Goal: Information Seeking & Learning: Learn about a topic

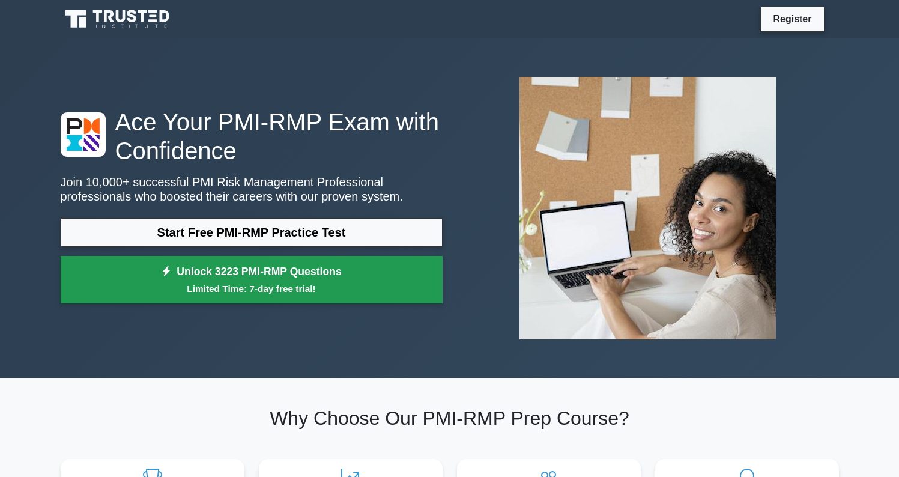
click at [288, 282] on small "Limited Time: 7-day free trial!" at bounding box center [252, 289] width 352 height 14
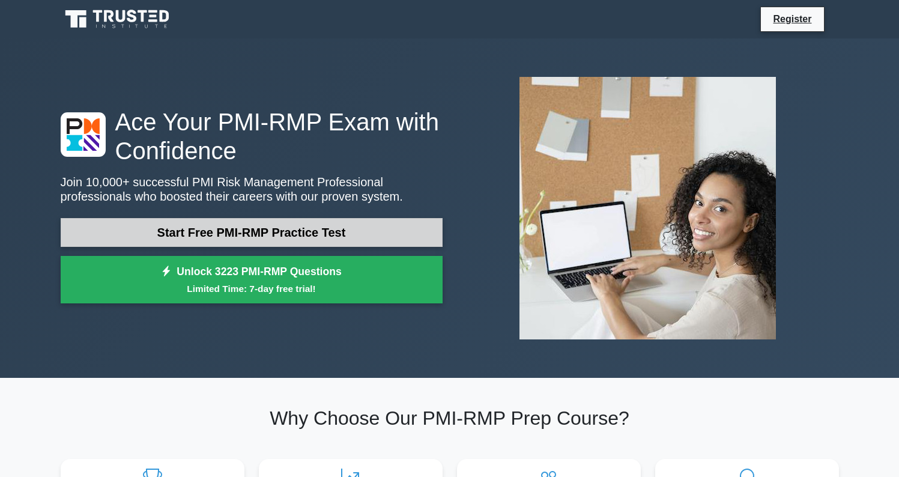
click at [253, 232] on link "Start Free PMI-RMP Practice Test" at bounding box center [252, 232] width 382 height 29
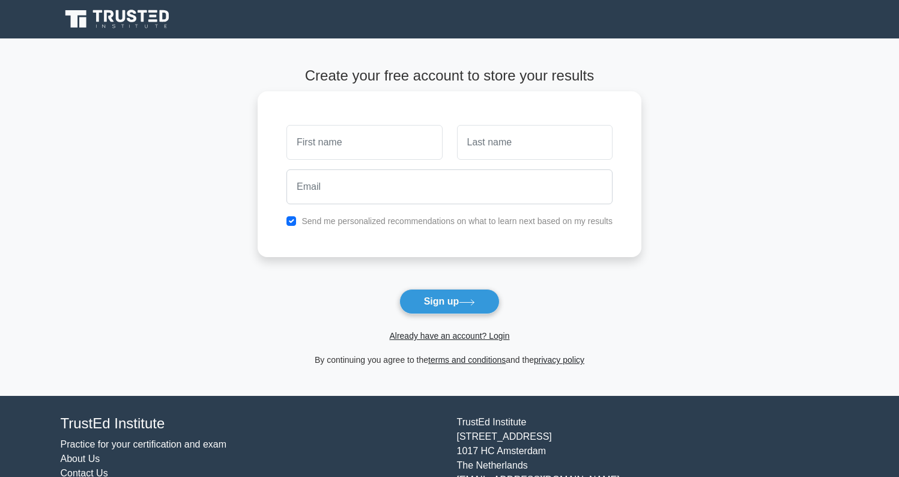
click at [360, 152] on input "text" at bounding box center [363, 142] width 155 height 35
click at [430, 140] on input "text" at bounding box center [363, 142] width 155 height 35
type input "Hossein"
type input "Ashtari"
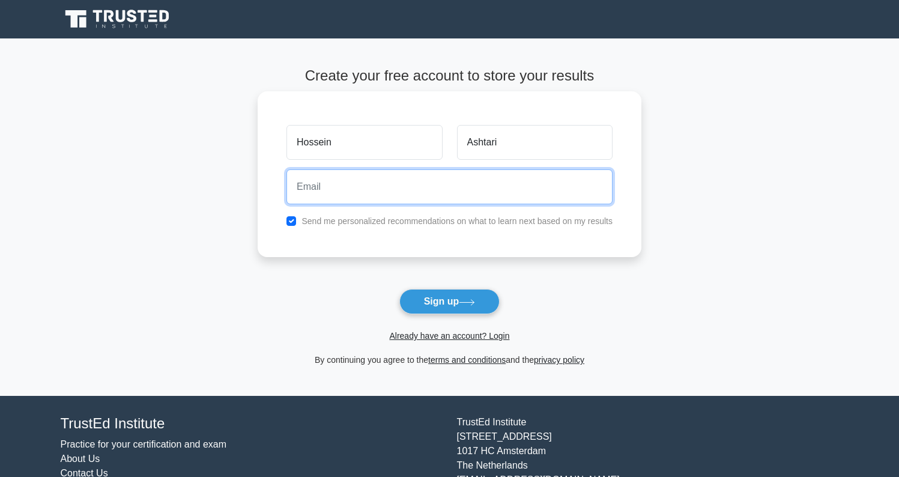
type input "hossein_ashtari@yahoo.com"
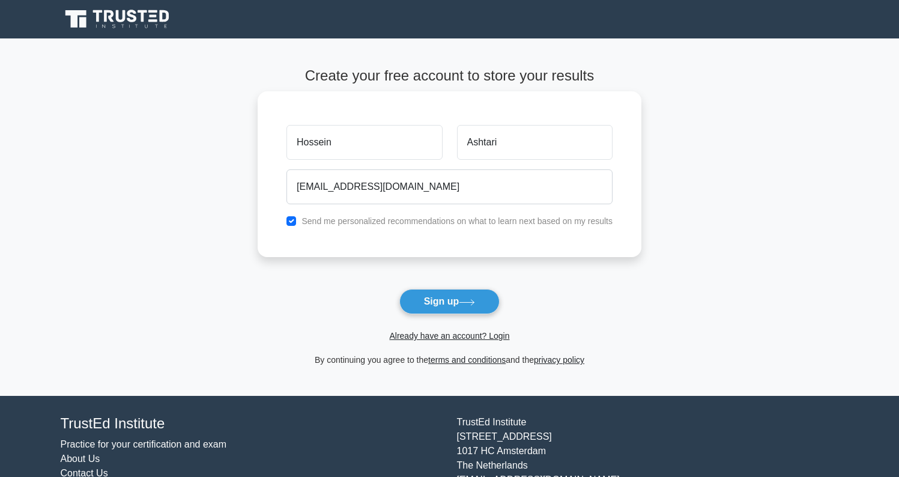
click at [324, 220] on label "Send me personalized recommendations on what to learn next based on my results" at bounding box center [456, 221] width 311 height 10
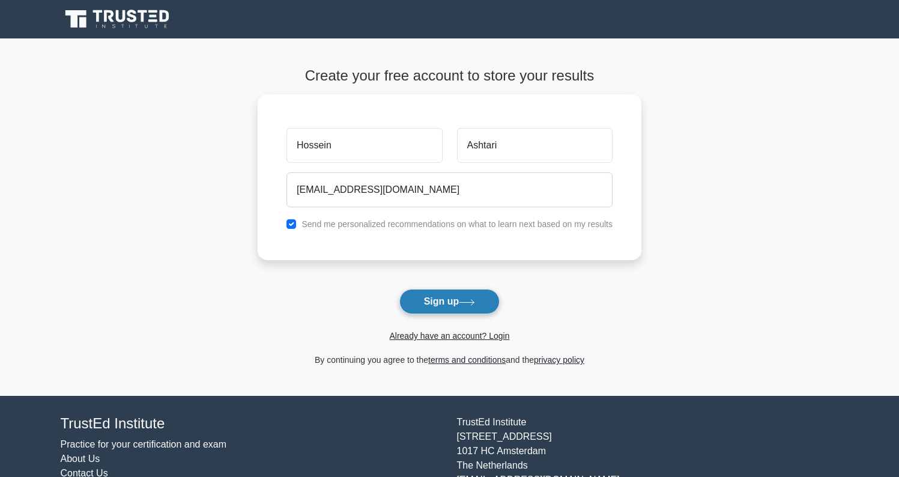
click at [436, 306] on button "Sign up" at bounding box center [449, 301] width 101 height 25
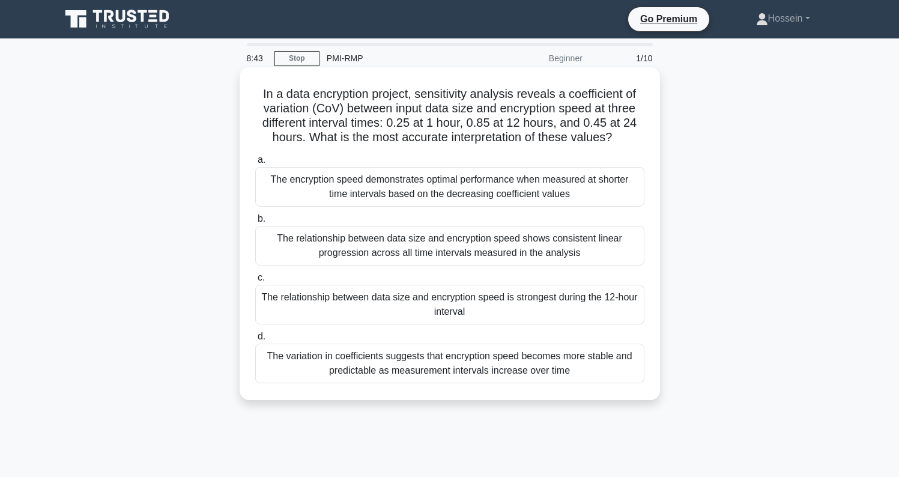
click at [544, 307] on div "The relationship between data size and encryption speed is strongest during the…" at bounding box center [449, 305] width 389 height 40
click at [255, 282] on input "c. The relationship between data size and encryption speed is strongest during …" at bounding box center [255, 278] width 0 height 8
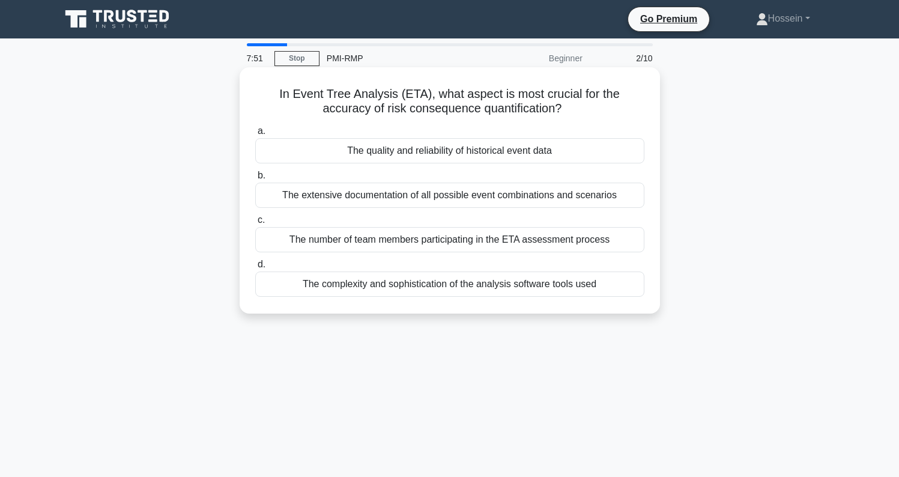
click at [358, 294] on div "The complexity and sophistication of the analysis software tools used" at bounding box center [449, 283] width 389 height 25
click at [255, 268] on input "d. The complexity and sophistication of the analysis software tools used" at bounding box center [255, 265] width 0 height 8
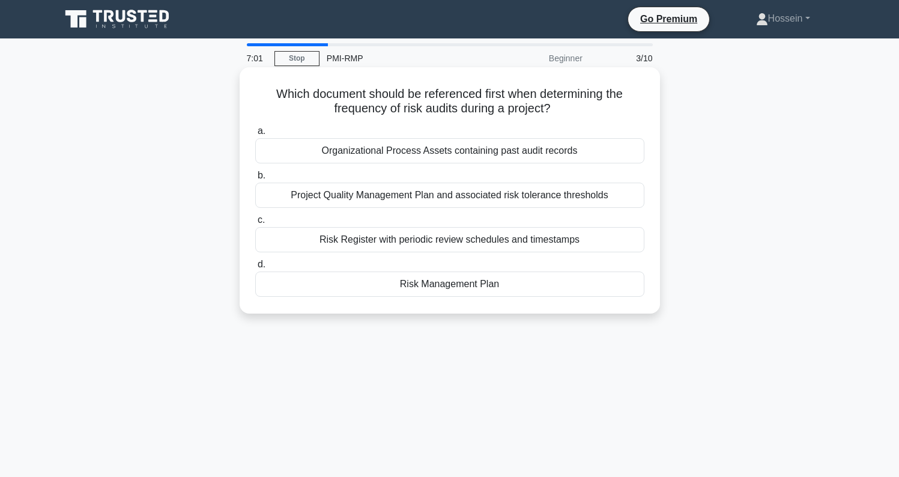
click at [420, 247] on div "Risk Register with periodic review schedules and timestamps" at bounding box center [449, 239] width 389 height 25
click at [255, 224] on input "c. Risk Register with periodic review schedules and timestamps" at bounding box center [255, 220] width 0 height 8
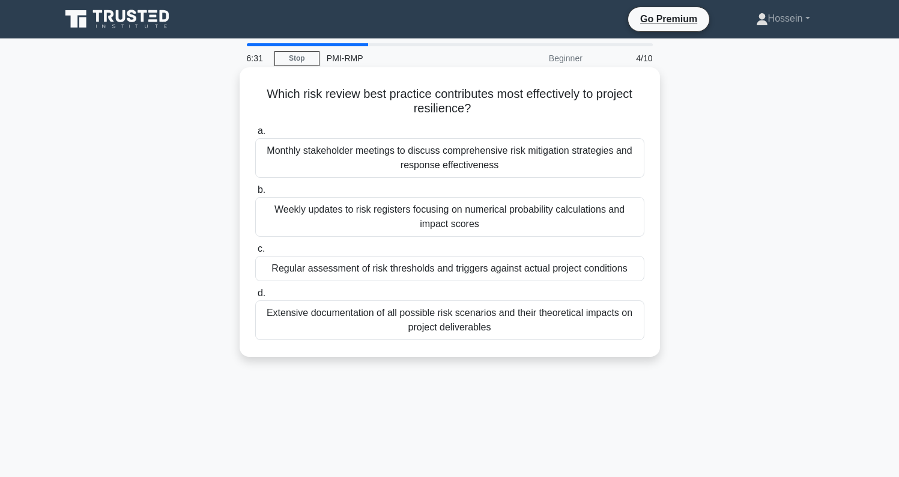
click at [413, 157] on div "Monthly stakeholder meetings to discuss comprehensive risk mitigation strategie…" at bounding box center [449, 158] width 389 height 40
click at [255, 135] on input "a. Monthly stakeholder meetings to discuss comprehensive risk mitigation strate…" at bounding box center [255, 131] width 0 height 8
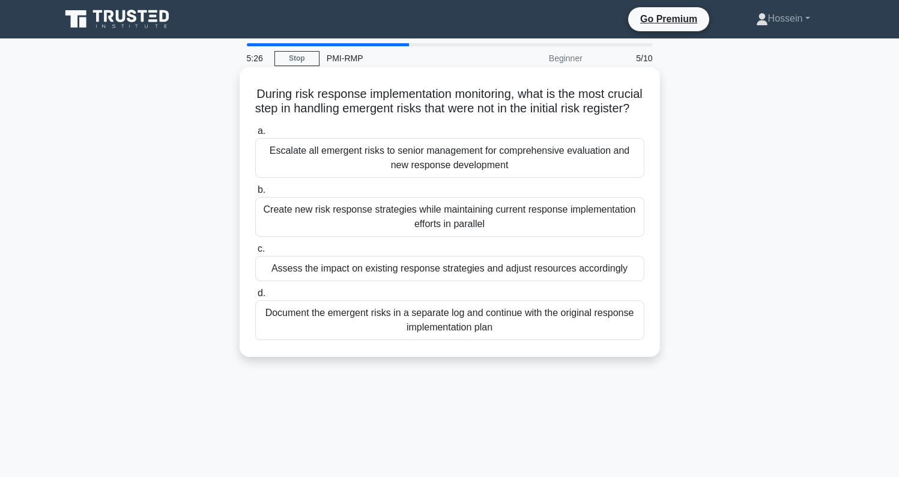
click at [319, 281] on div "Assess the impact on existing response strategies and adjust resources accordin…" at bounding box center [449, 268] width 389 height 25
click at [255, 253] on input "c. Assess the impact on existing response strategies and adjust resources accor…" at bounding box center [255, 249] width 0 height 8
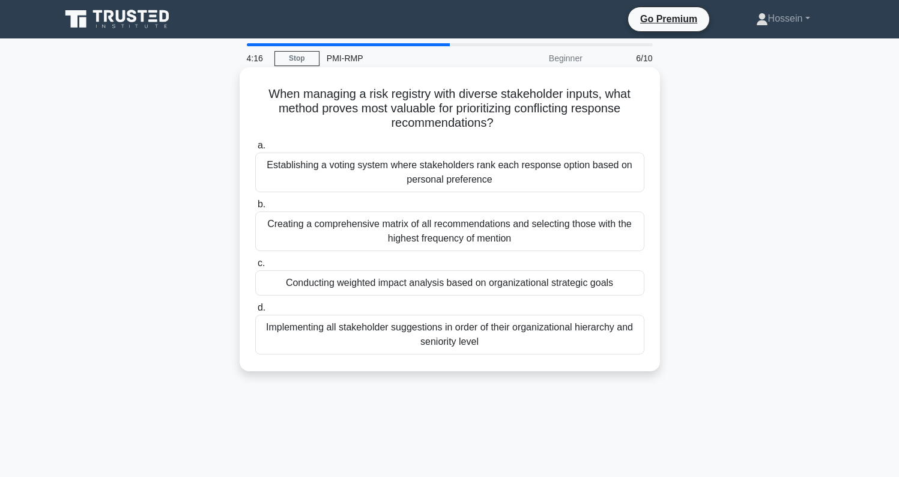
click at [480, 283] on div "Conducting weighted impact analysis based on organizational strategic goals" at bounding box center [449, 282] width 389 height 25
click at [255, 267] on input "c. Conducting weighted impact analysis based on organizational strategic goals" at bounding box center [255, 263] width 0 height 8
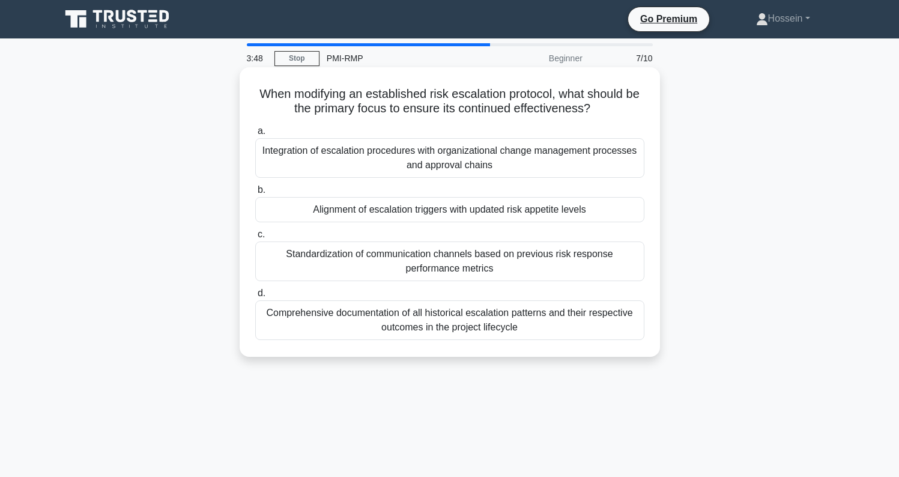
click at [502, 160] on div "Integration of escalation procedures with organizational change management proc…" at bounding box center [449, 158] width 389 height 40
click at [255, 135] on input "a. Integration of escalation procedures with organizational change management p…" at bounding box center [255, 131] width 0 height 8
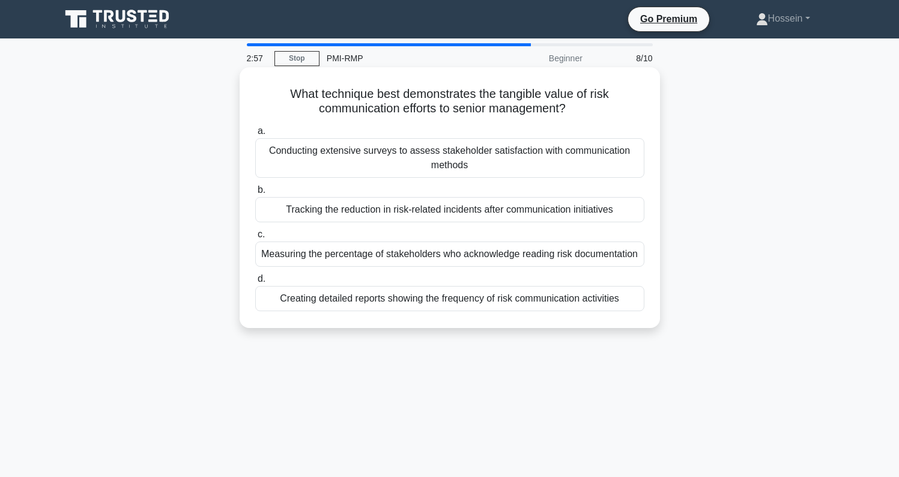
click at [502, 163] on div "Conducting extensive surveys to assess stakeholder satisfaction with communicat…" at bounding box center [449, 158] width 389 height 40
click at [255, 135] on input "a. Conducting extensive surveys to assess stakeholder satisfaction with communi…" at bounding box center [255, 131] width 0 height 8
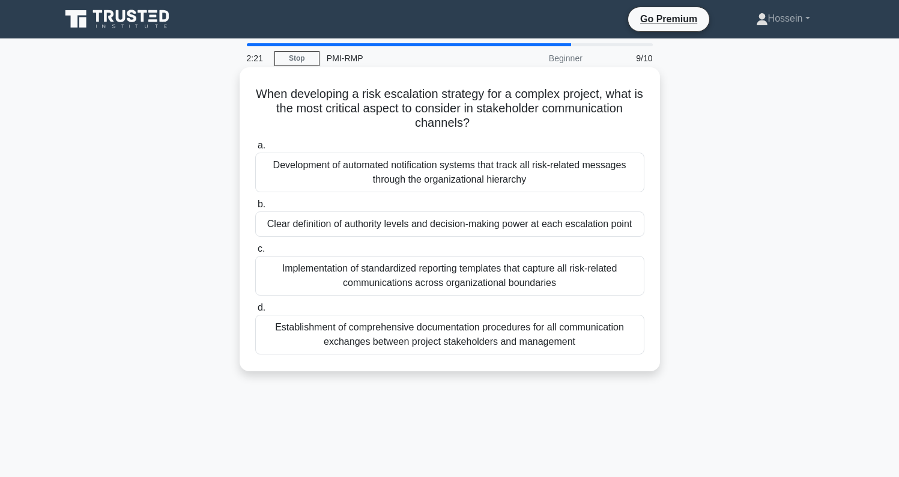
click at [546, 337] on div "Establishment of comprehensive documentation procedures for all communication e…" at bounding box center [449, 335] width 389 height 40
click at [255, 312] on input "d. Establishment of comprehensive documentation procedures for all communicatio…" at bounding box center [255, 308] width 0 height 8
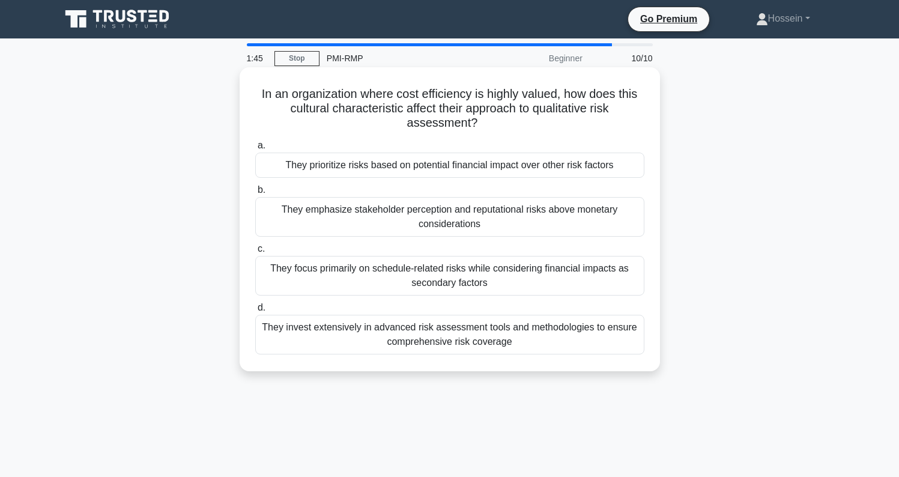
click at [471, 167] on div "They prioritize risks based on potential financial impact over other risk facto…" at bounding box center [449, 164] width 389 height 25
click at [255, 149] on input "a. They prioritize risks based on potential financial impact over other risk fa…" at bounding box center [255, 146] width 0 height 8
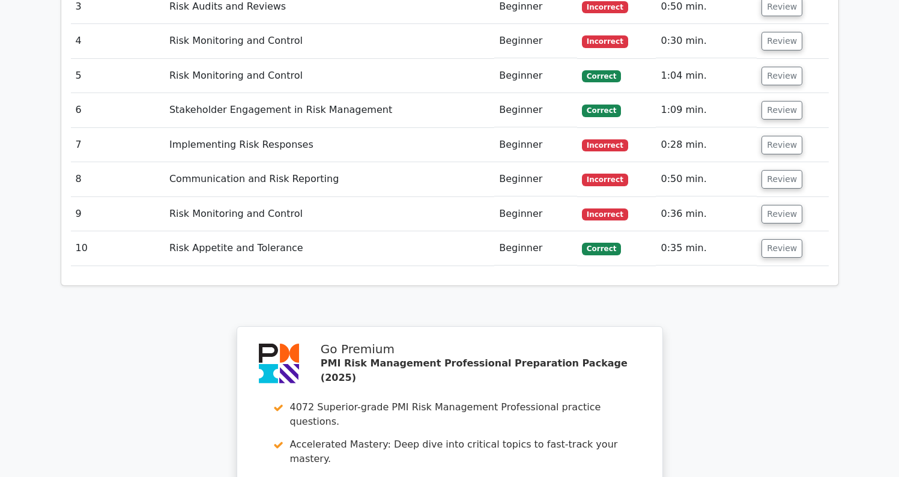
scroll to position [1627, 0]
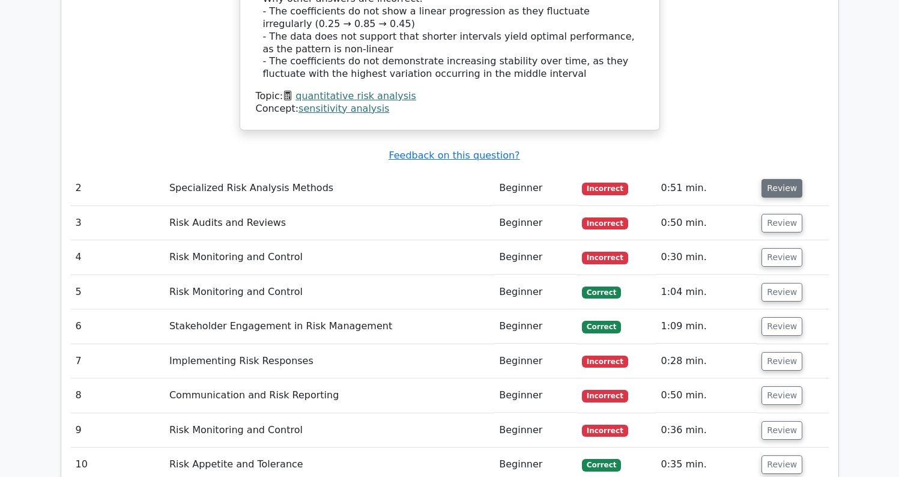
click at [767, 179] on button "Review" at bounding box center [781, 188] width 41 height 19
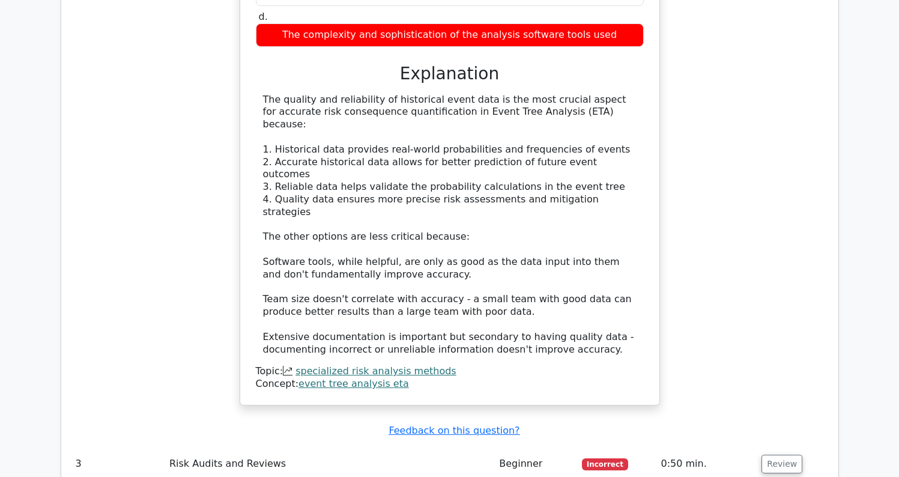
scroll to position [2144, 0]
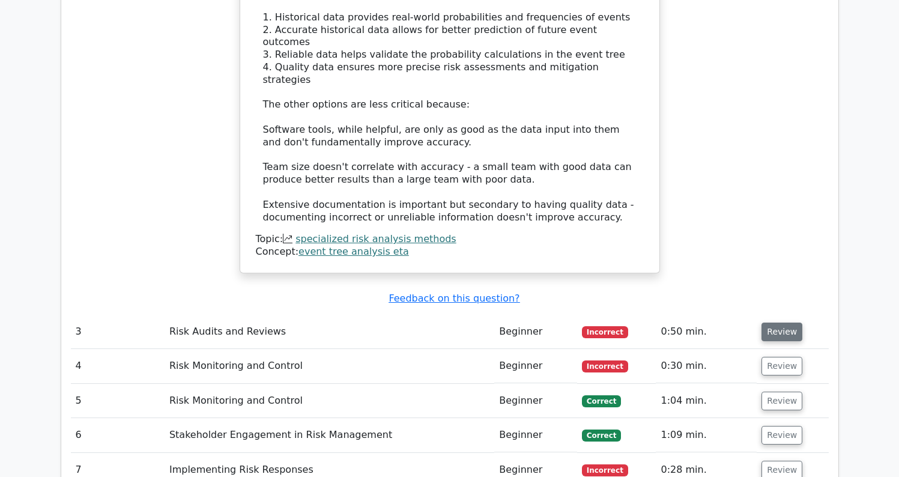
click at [770, 322] on button "Review" at bounding box center [781, 331] width 41 height 19
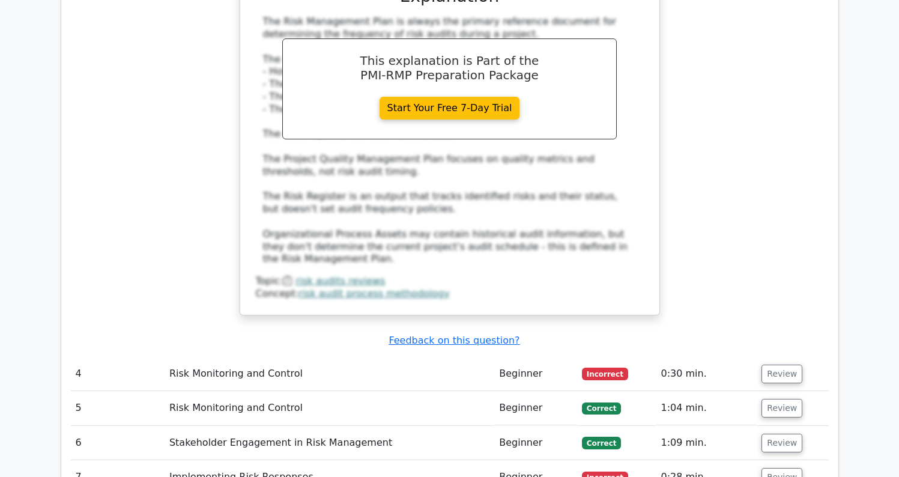
scroll to position [2818, 0]
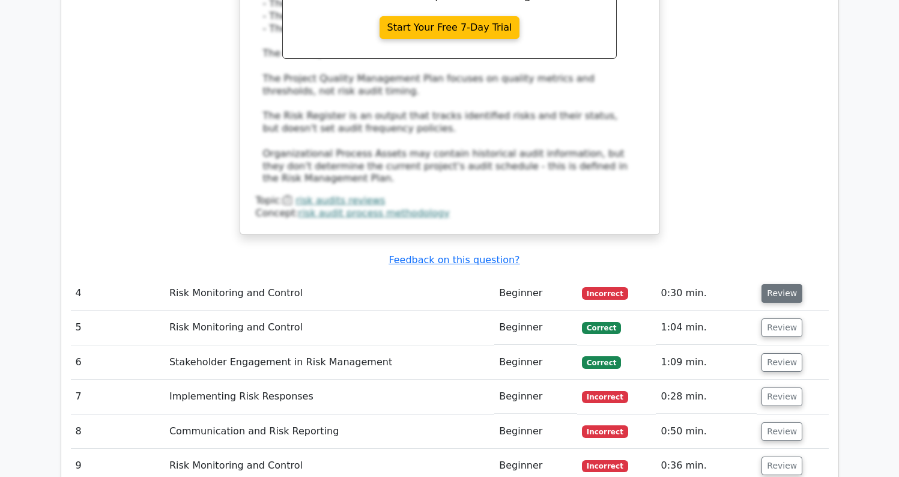
click at [767, 284] on button "Review" at bounding box center [781, 293] width 41 height 19
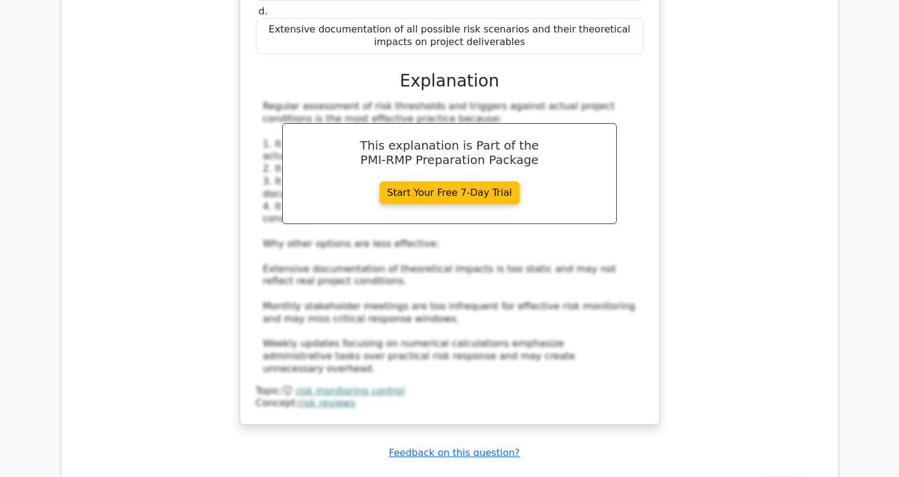
scroll to position [3565, 0]
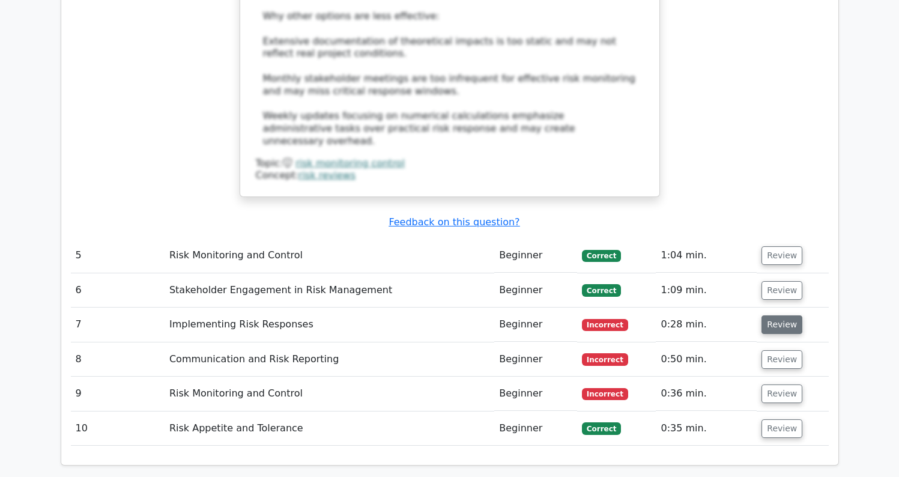
click at [775, 315] on button "Review" at bounding box center [781, 324] width 41 height 19
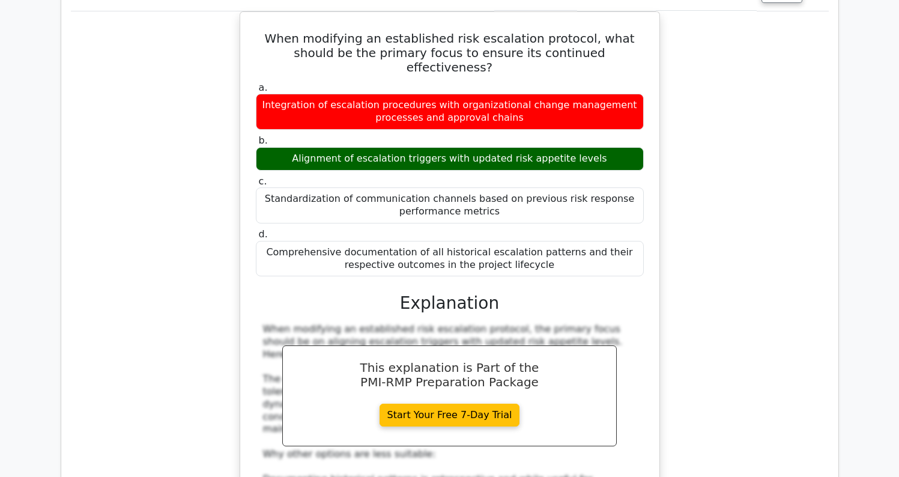
scroll to position [4111, 0]
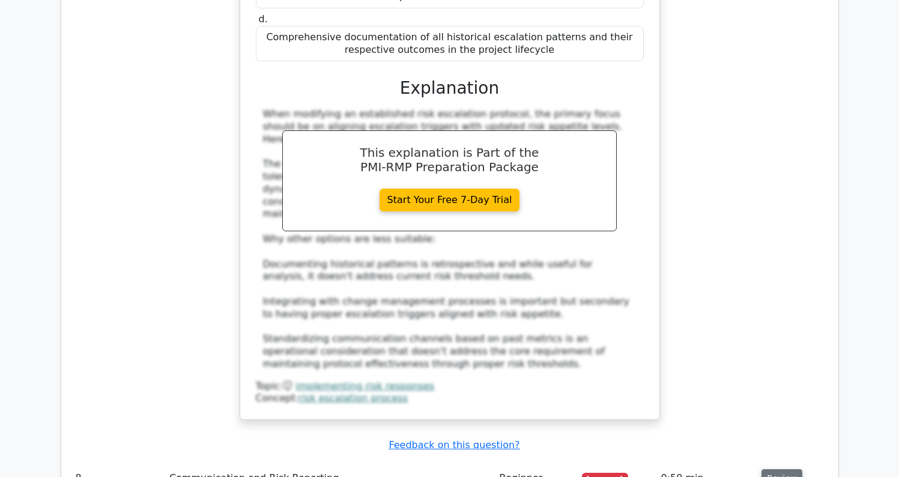
click at [778, 469] on button "Review" at bounding box center [781, 478] width 41 height 19
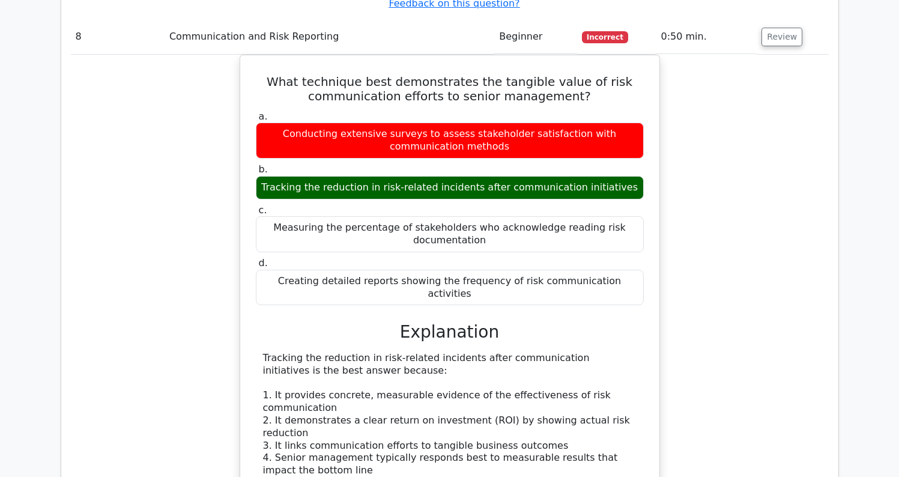
scroll to position [4693, 0]
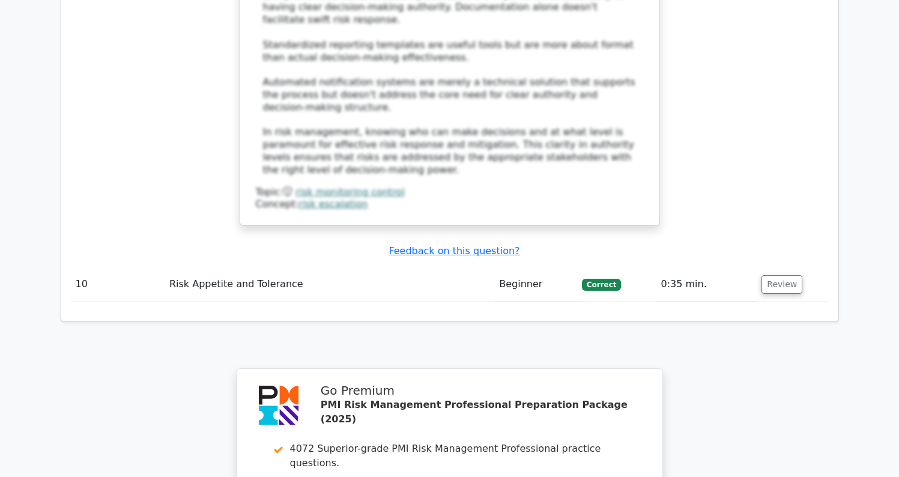
scroll to position [5898, 0]
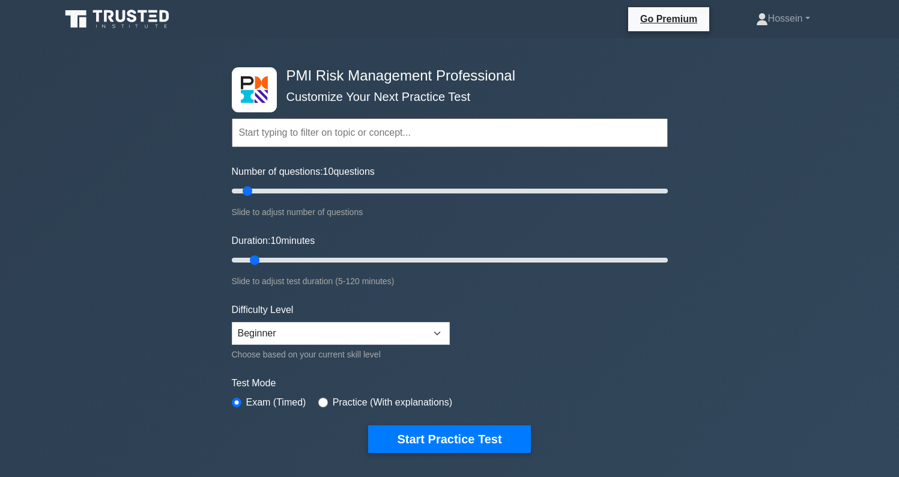
click at [322, 402] on input "radio" at bounding box center [323, 402] width 10 height 10
radio input "true"
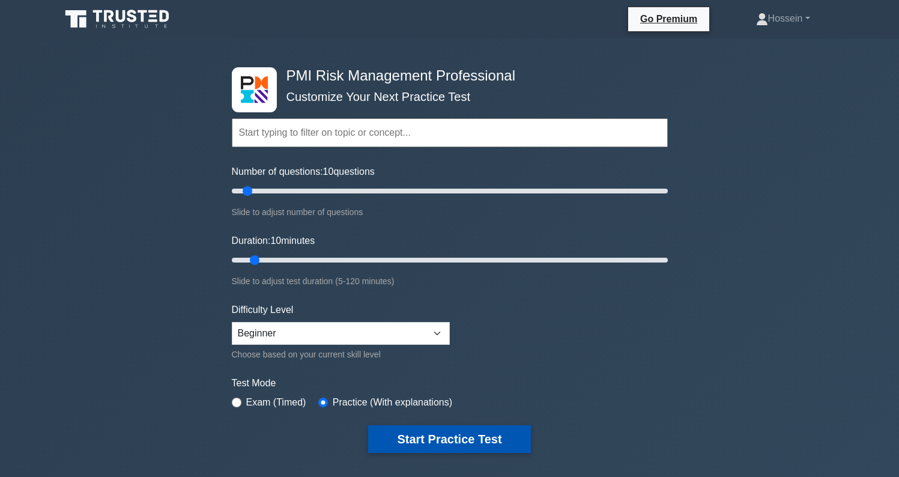
click at [460, 442] on button "Start Practice Test" at bounding box center [449, 439] width 162 height 28
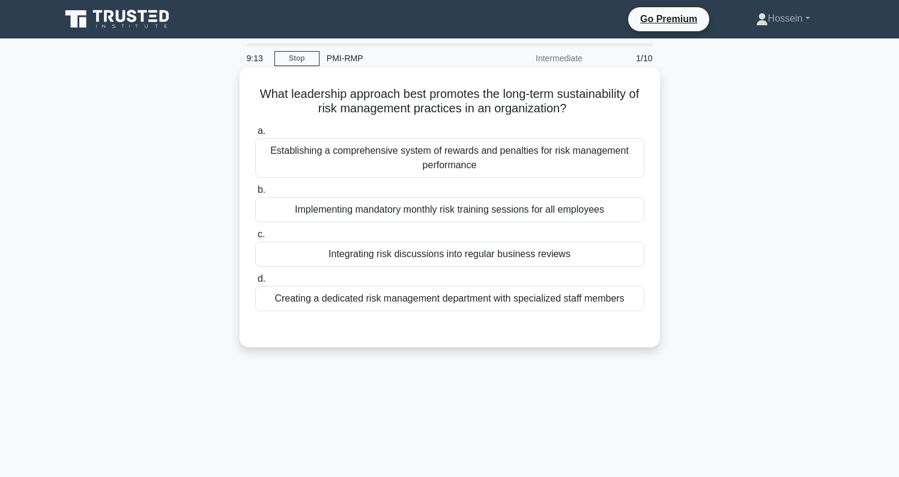
click at [426, 255] on div "Integrating risk discussions into regular business reviews" at bounding box center [449, 253] width 389 height 25
click at [255, 238] on input "c. Integrating risk discussions into regular business reviews" at bounding box center [255, 235] width 0 height 8
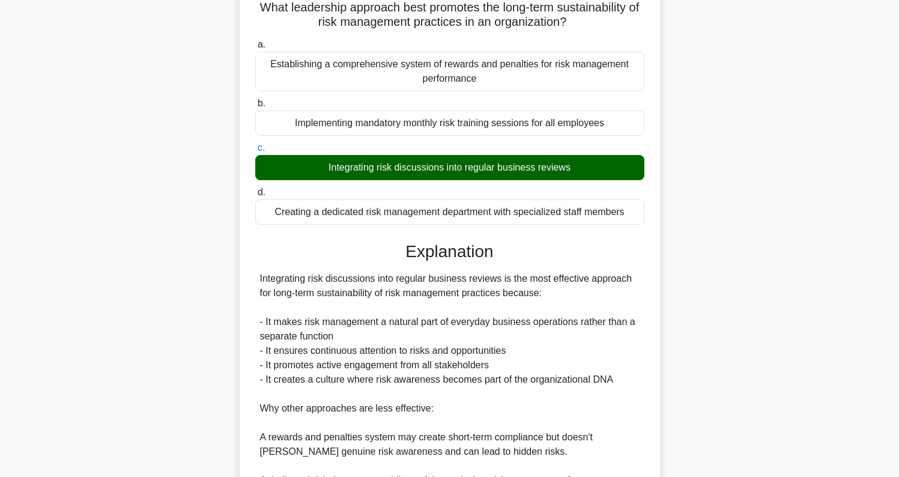
scroll to position [278, 0]
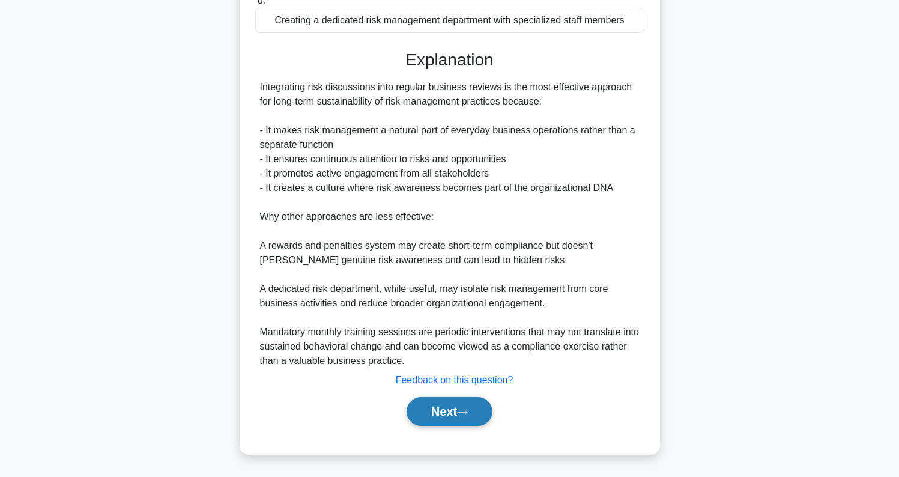
click at [459, 418] on button "Next" at bounding box center [449, 411] width 86 height 29
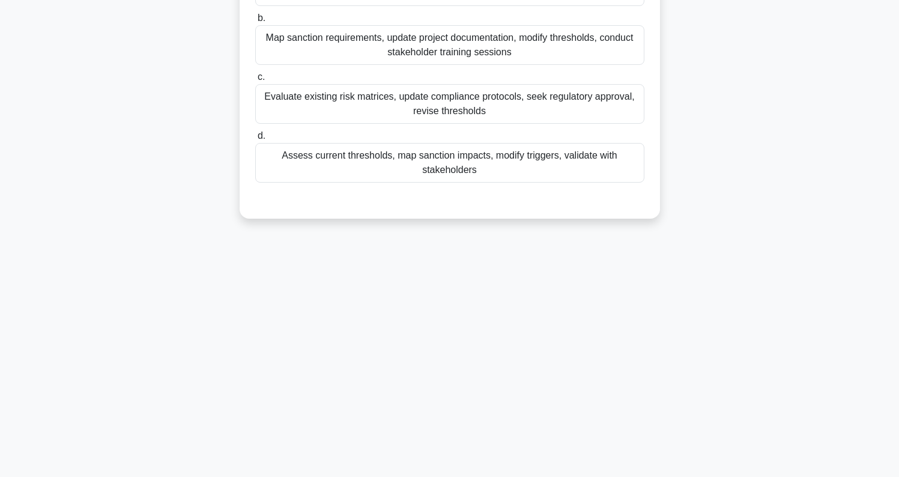
scroll to position [0, 0]
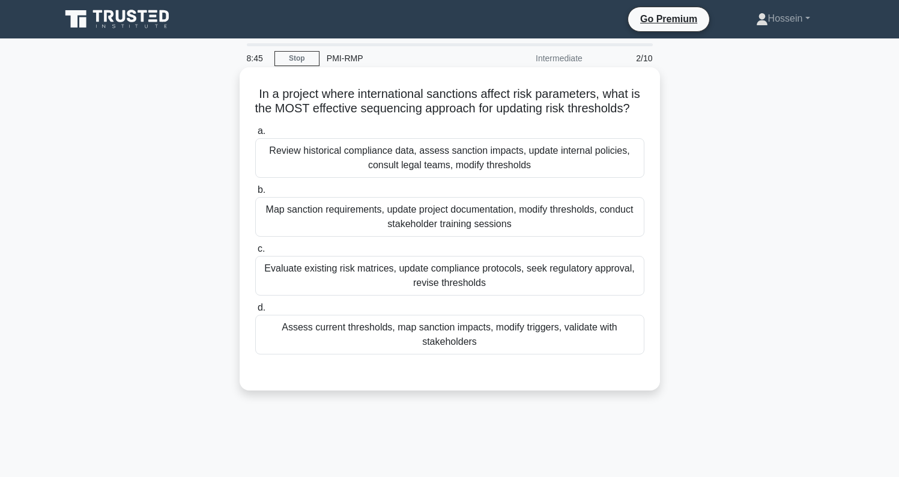
click at [418, 161] on div "Review historical compliance data, assess sanction impacts, update internal pol…" at bounding box center [449, 158] width 389 height 40
click at [255, 135] on input "a. Review historical compliance data, assess sanction impacts, update internal …" at bounding box center [255, 131] width 0 height 8
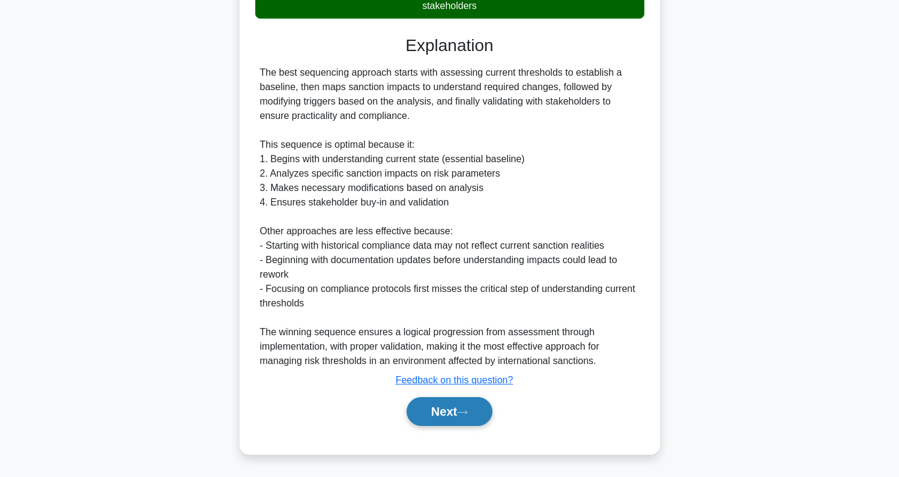
click at [452, 411] on button "Next" at bounding box center [449, 411] width 86 height 29
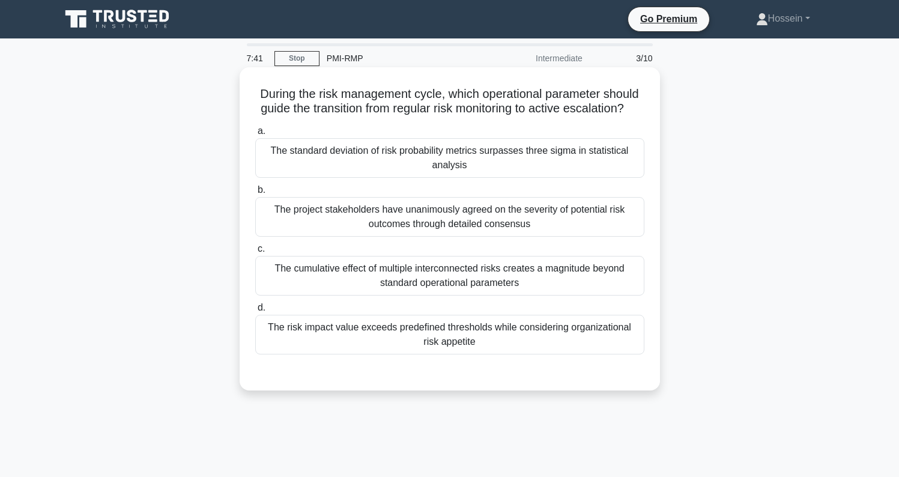
click at [408, 346] on div "The risk impact value exceeds predefined thresholds while considering organizat…" at bounding box center [449, 335] width 389 height 40
click at [255, 312] on input "d. The risk impact value exceeds predefined thresholds while considering organi…" at bounding box center [255, 308] width 0 height 8
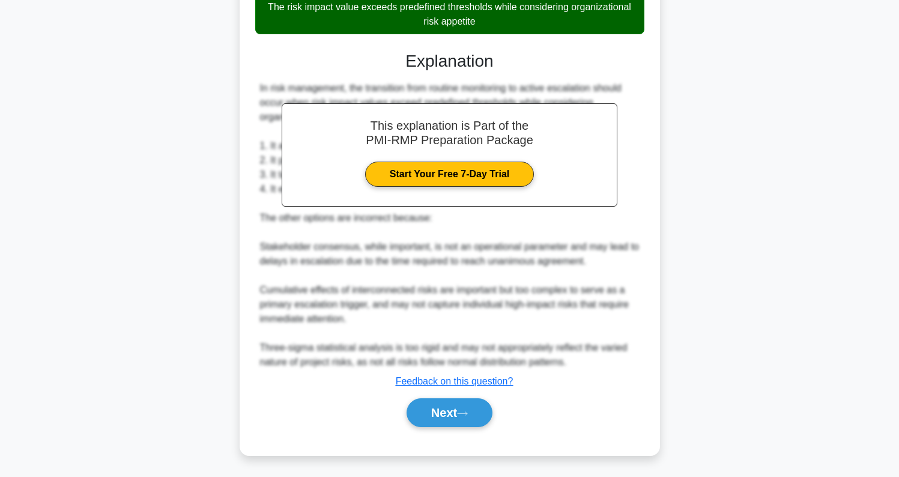
scroll to position [321, 0]
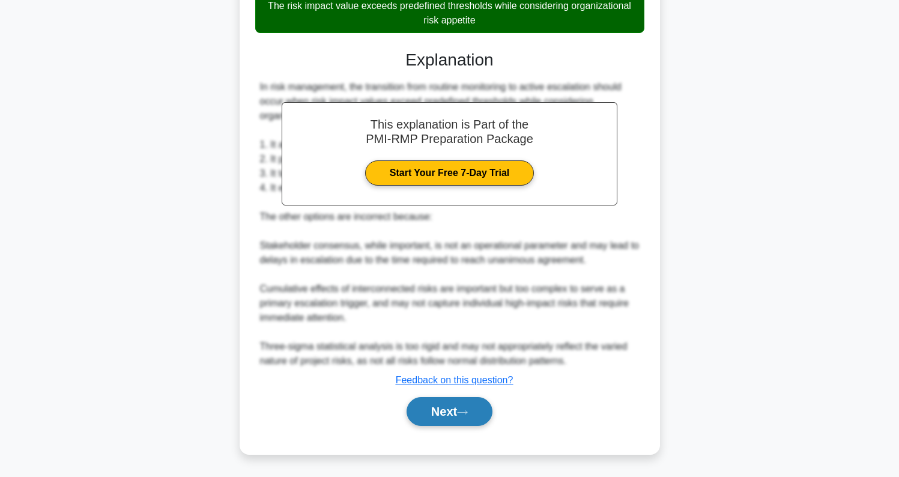
click at [458, 417] on button "Next" at bounding box center [449, 411] width 86 height 29
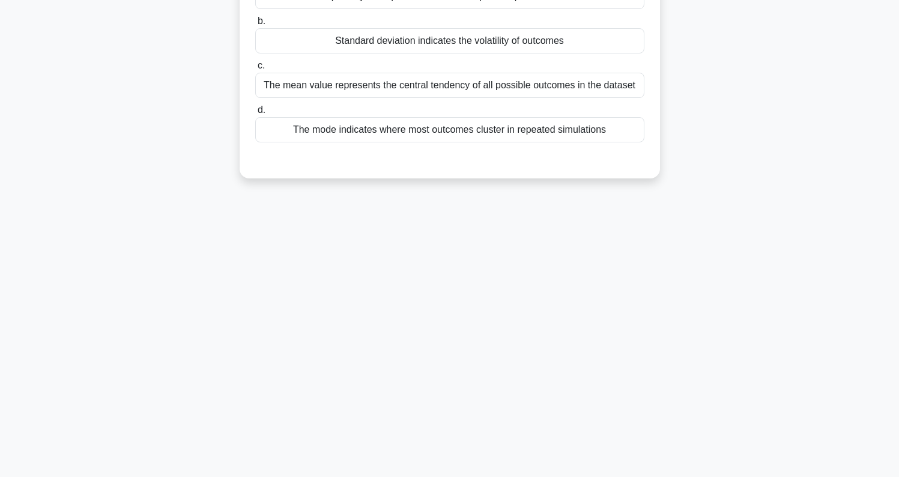
scroll to position [0, 0]
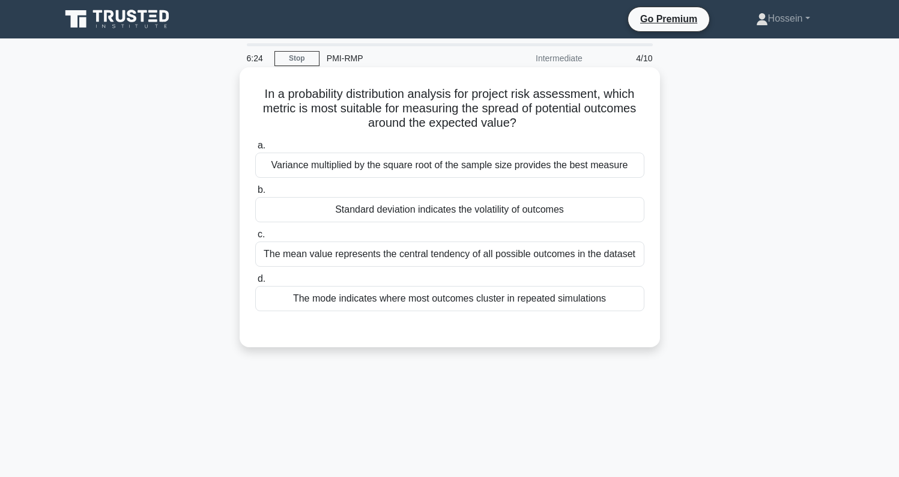
click at [409, 256] on div "The mean value represents the central tendency of all possible outcomes in the …" at bounding box center [449, 253] width 389 height 25
click at [255, 238] on input "c. The mean value represents the central tendency of all possible outcomes in t…" at bounding box center [255, 235] width 0 height 8
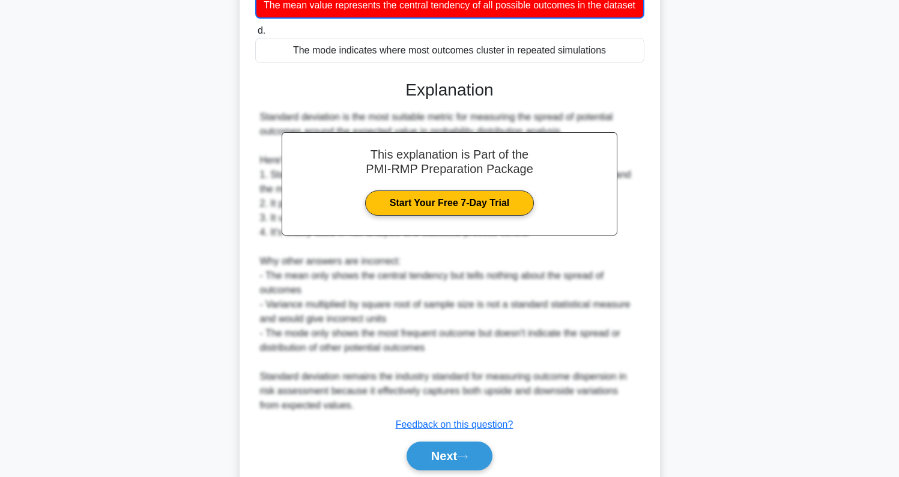
scroll to position [294, 0]
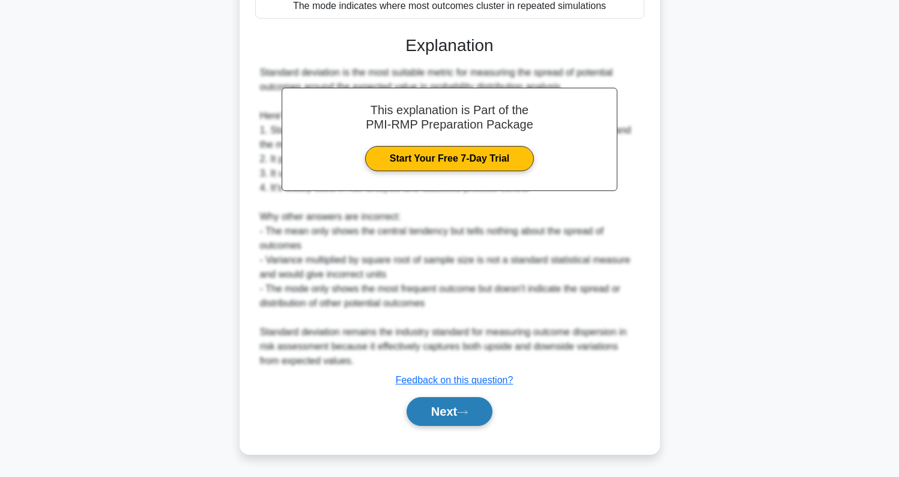
click at [492, 410] on button "Next" at bounding box center [449, 411] width 86 height 29
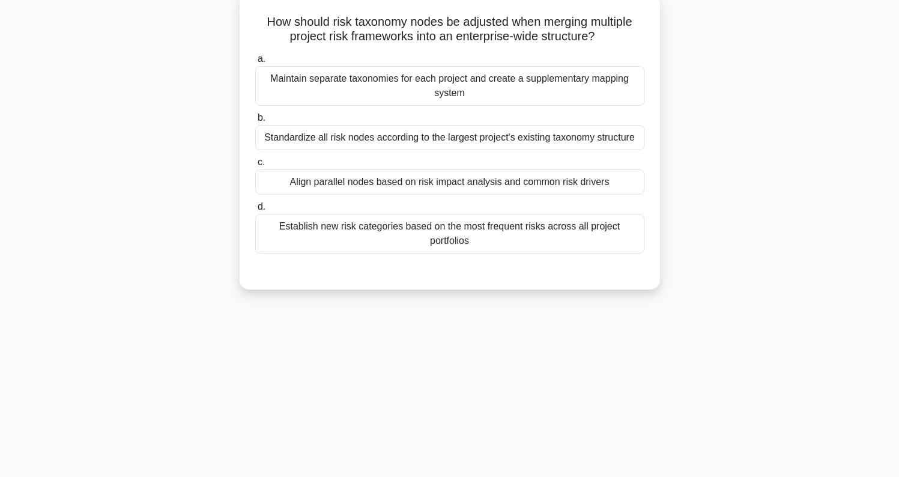
scroll to position [0, 0]
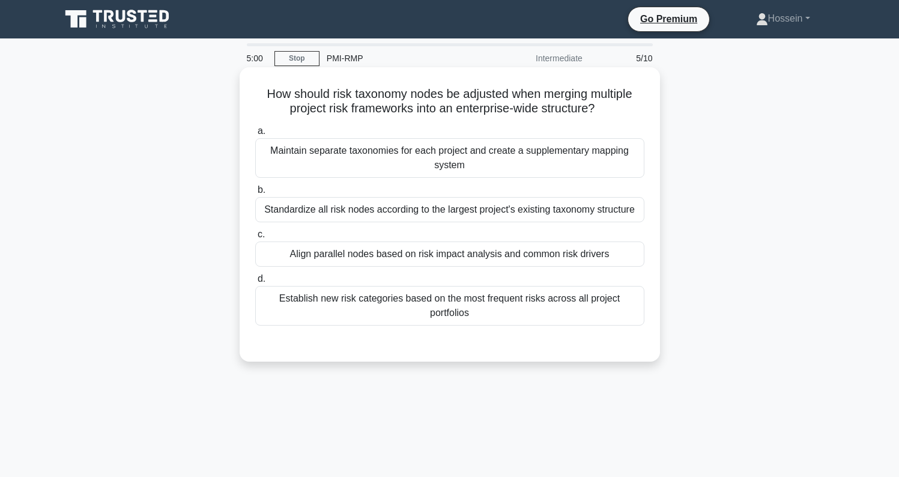
click at [400, 314] on div "Establish new risk categories based on the most frequent risks across all proje…" at bounding box center [449, 306] width 389 height 40
click at [255, 283] on input "d. Establish new risk categories based on the most frequent risks across all pr…" at bounding box center [255, 279] width 0 height 8
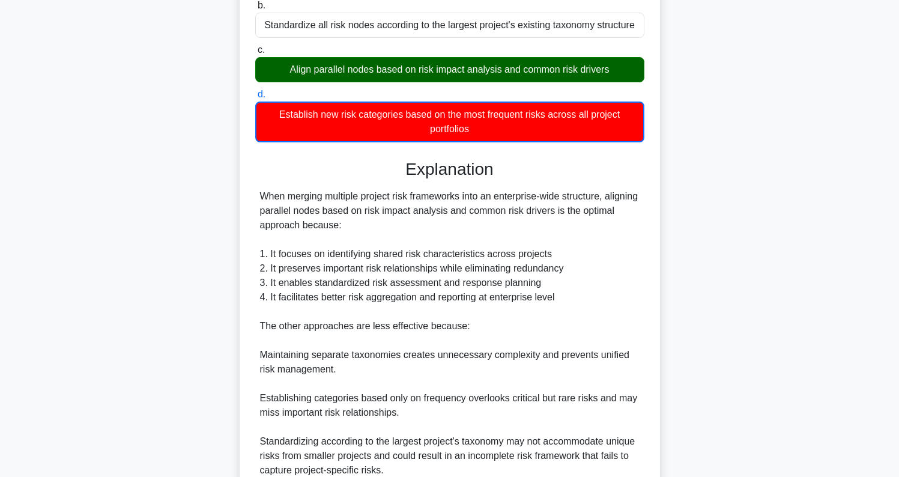
scroll to position [261, 0]
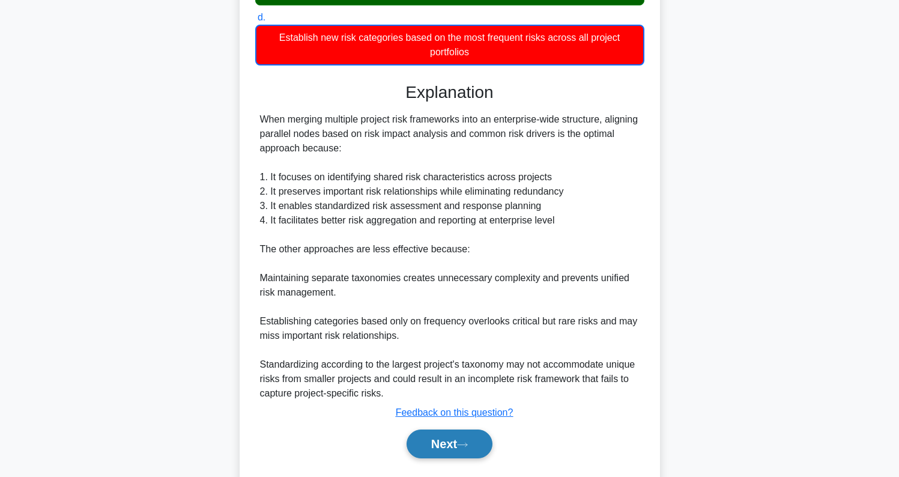
click at [435, 441] on button "Next" at bounding box center [449, 443] width 86 height 29
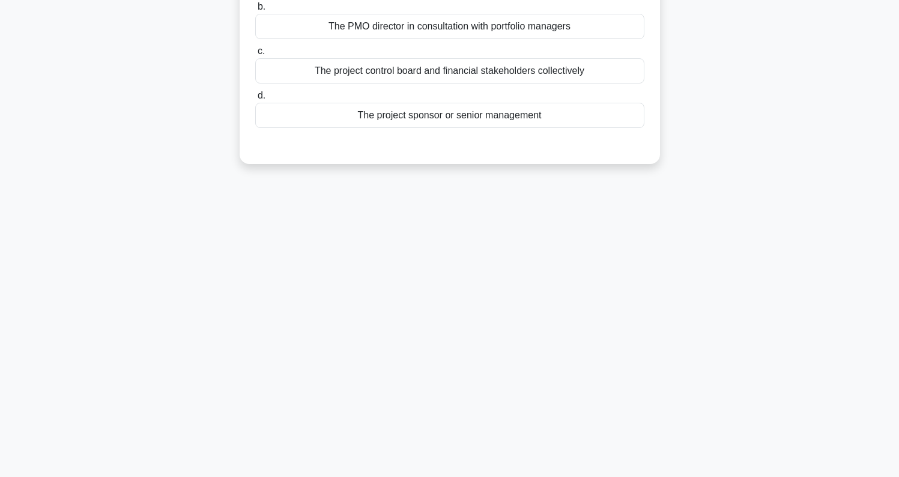
scroll to position [0, 0]
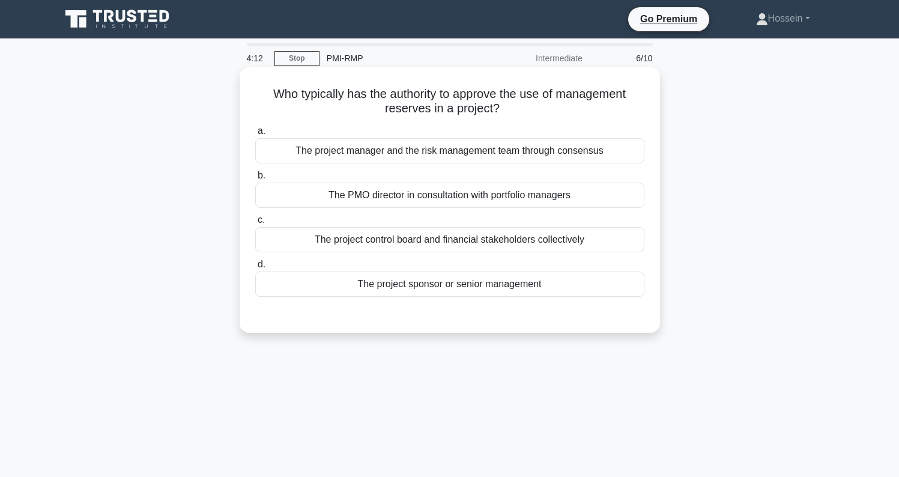
click at [456, 282] on div "The project sponsor or senior management" at bounding box center [449, 283] width 389 height 25
click at [255, 268] on input "d. The project sponsor or senior management" at bounding box center [255, 265] width 0 height 8
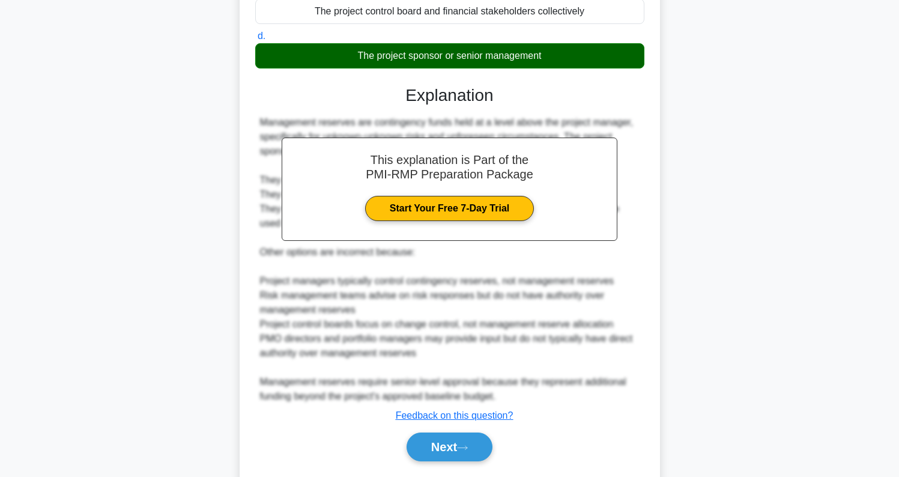
scroll to position [264, 0]
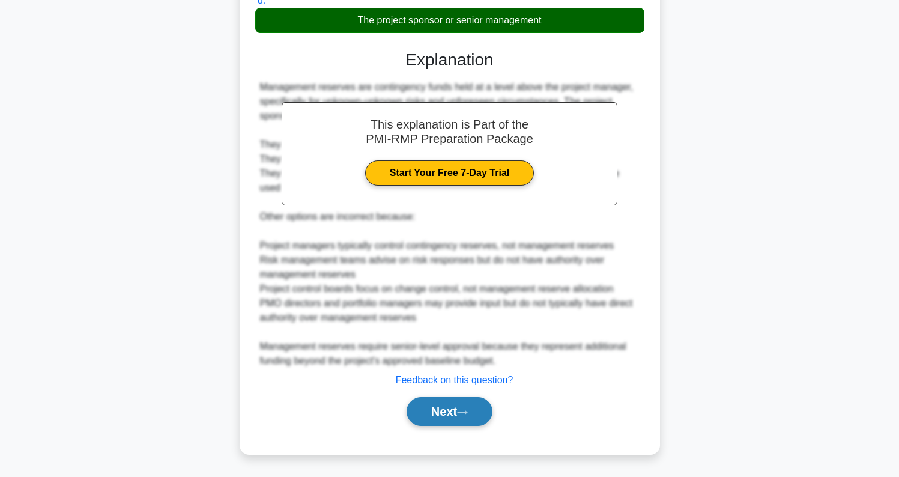
click at [468, 415] on icon at bounding box center [462, 412] width 11 height 7
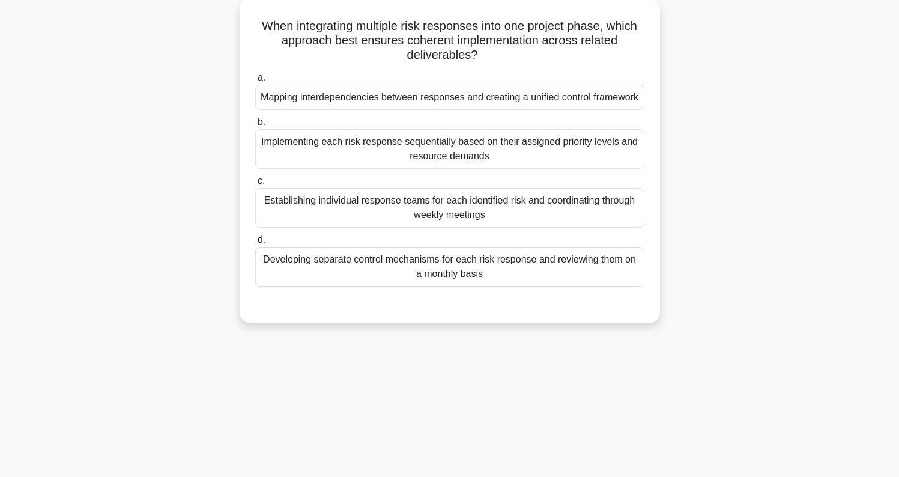
scroll to position [0, 0]
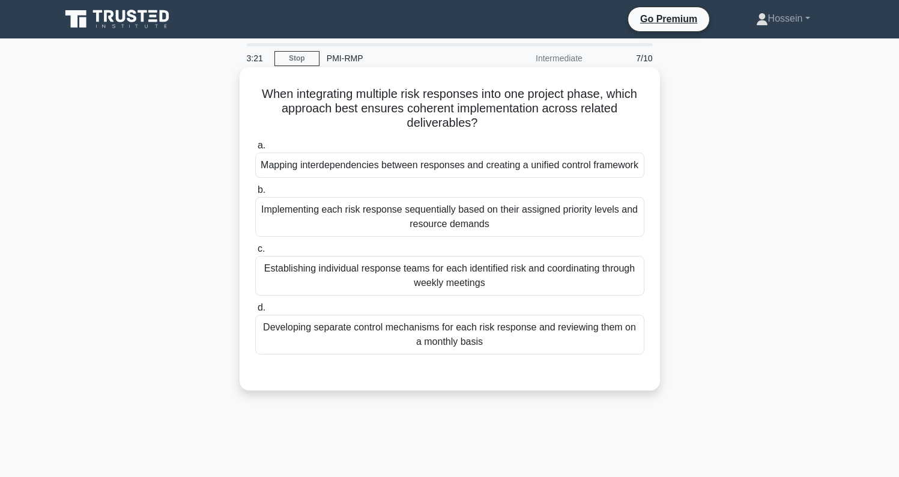
click at [410, 169] on div "Mapping interdependencies between responses and creating a unified control fram…" at bounding box center [449, 164] width 389 height 25
click at [255, 149] on input "a. Mapping interdependencies between responses and creating a unified control f…" at bounding box center [255, 146] width 0 height 8
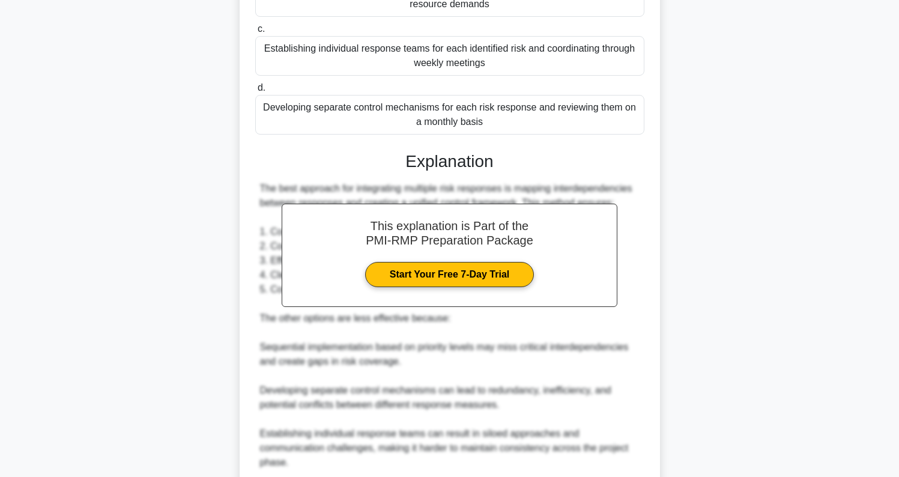
scroll to position [321, 0]
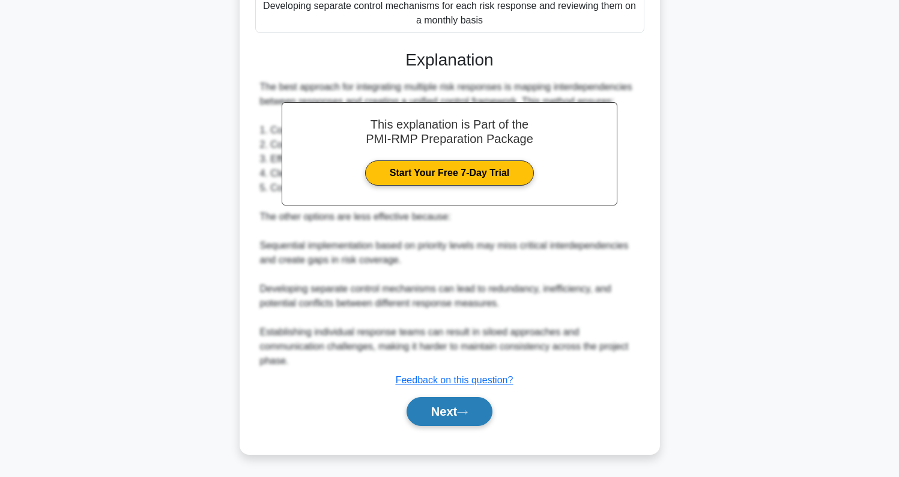
click at [463, 418] on button "Next" at bounding box center [449, 411] width 86 height 29
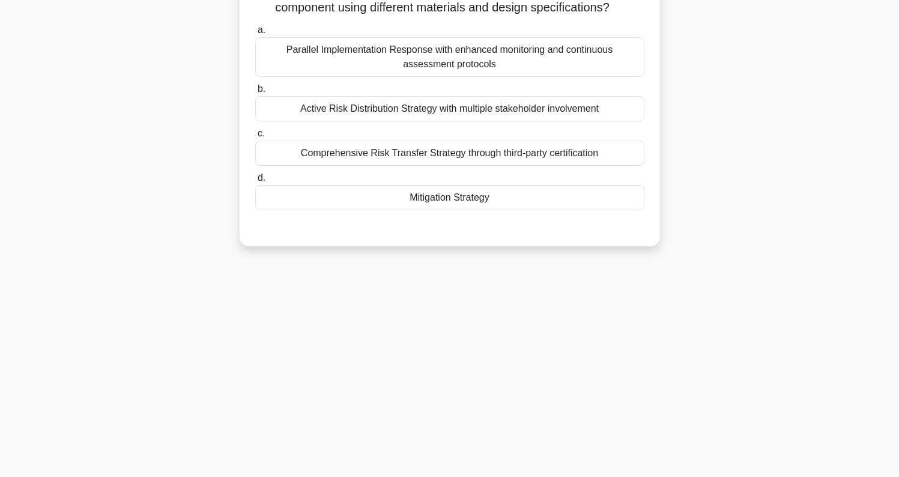
scroll to position [0, 0]
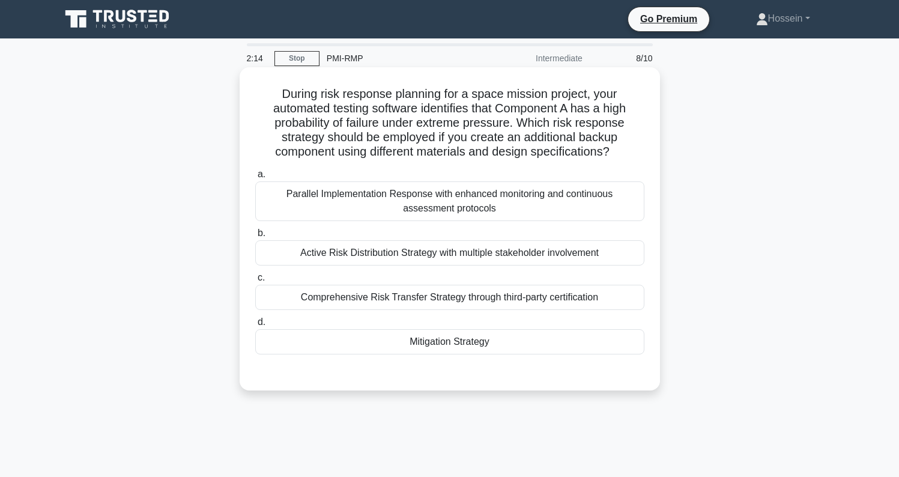
click at [453, 345] on div "Mitigation Strategy" at bounding box center [449, 341] width 389 height 25
click at [255, 326] on input "d. Mitigation Strategy" at bounding box center [255, 322] width 0 height 8
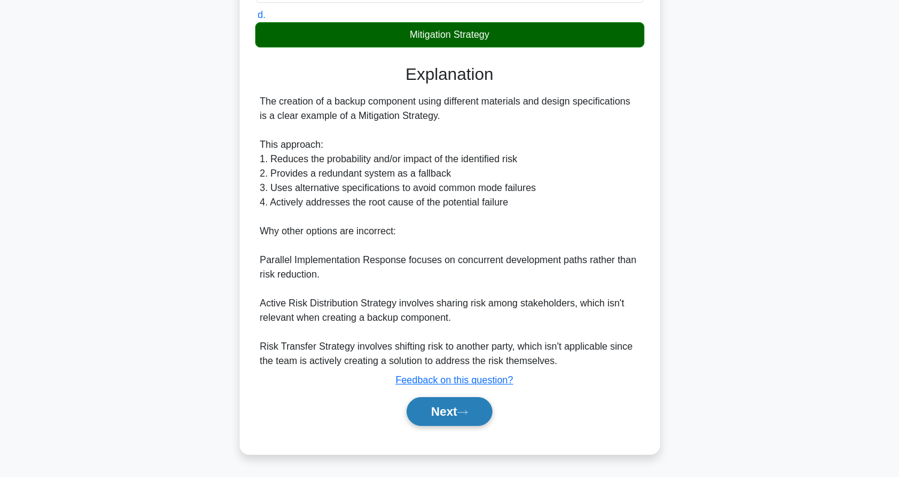
click at [453, 415] on button "Next" at bounding box center [449, 411] width 86 height 29
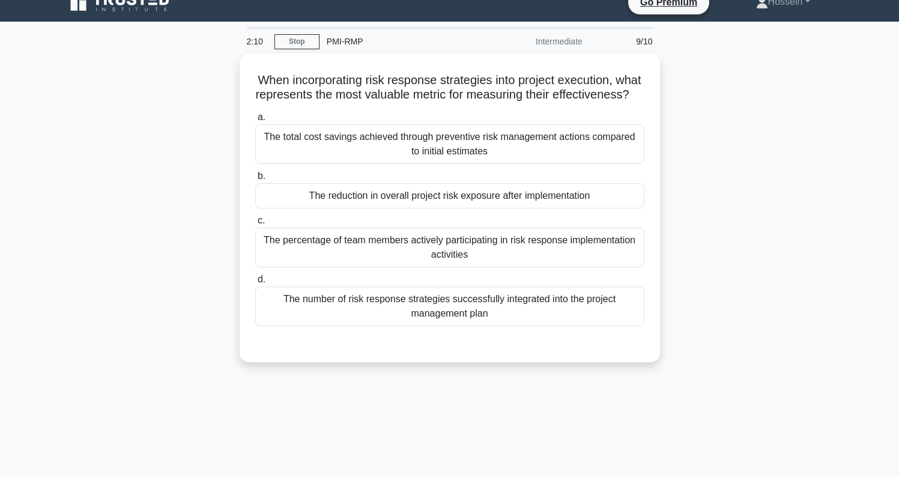
scroll to position [10, 0]
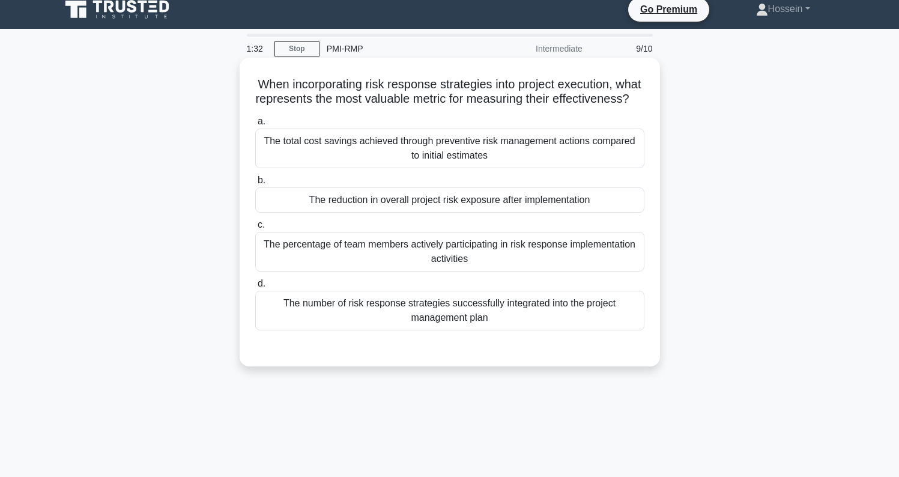
click at [458, 205] on div "The reduction in overall project risk exposure after implementation" at bounding box center [449, 199] width 389 height 25
click at [255, 184] on input "b. The reduction in overall project risk exposure after implementation" at bounding box center [255, 180] width 0 height 8
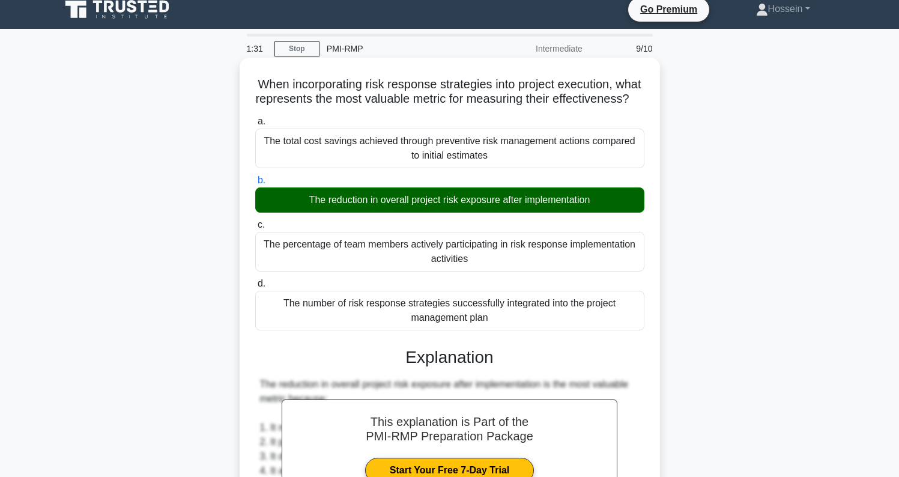
scroll to position [336, 0]
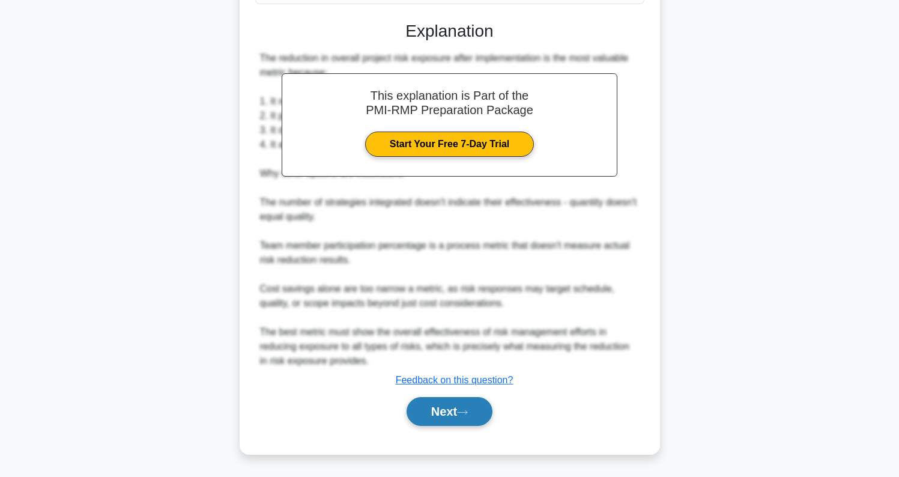
click at [444, 420] on button "Next" at bounding box center [449, 411] width 86 height 29
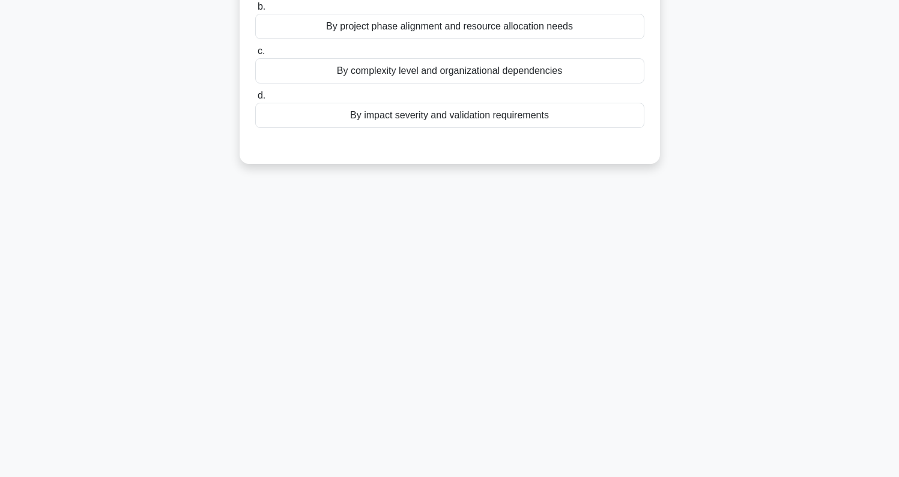
scroll to position [0, 0]
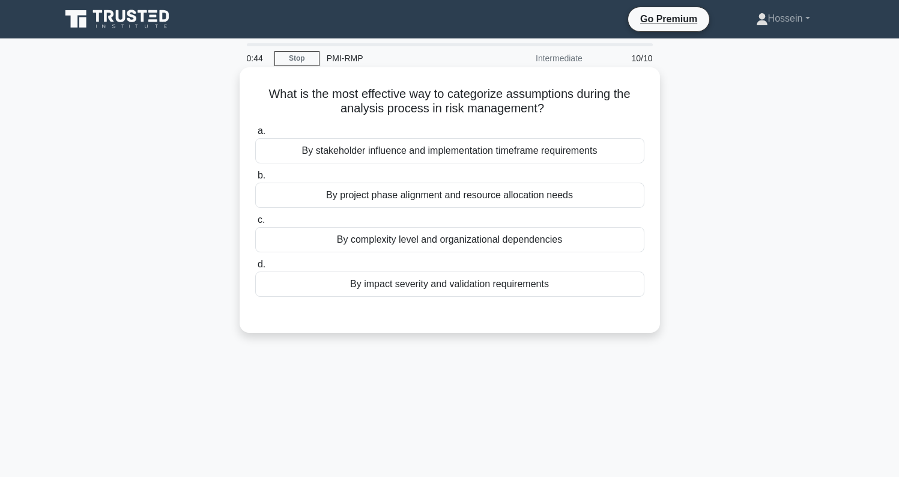
click at [417, 286] on div "By impact severity and validation requirements" at bounding box center [449, 283] width 389 height 25
click at [255, 268] on input "d. By impact severity and validation requirements" at bounding box center [255, 265] width 0 height 8
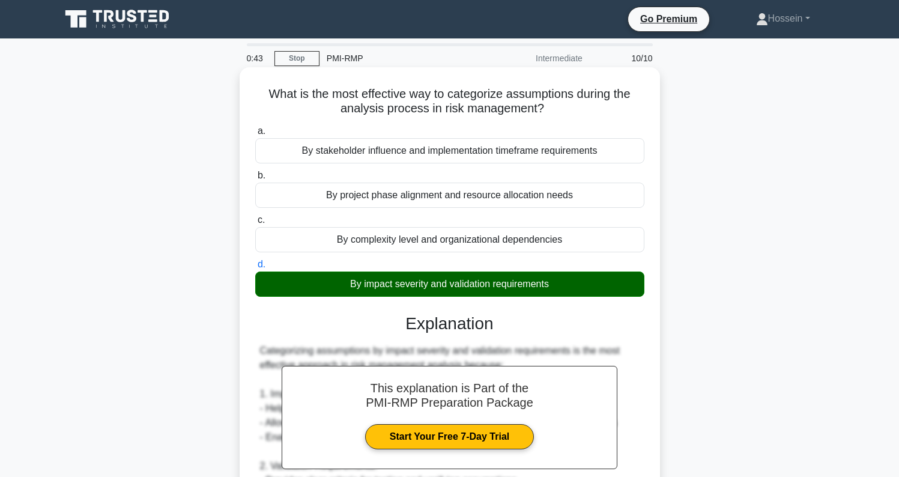
scroll to position [321, 0]
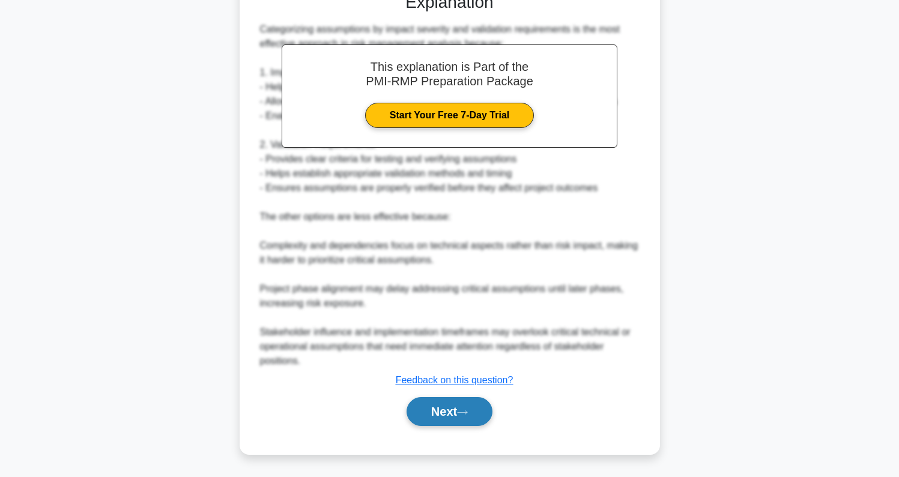
click at [443, 414] on button "Next" at bounding box center [449, 411] width 86 height 29
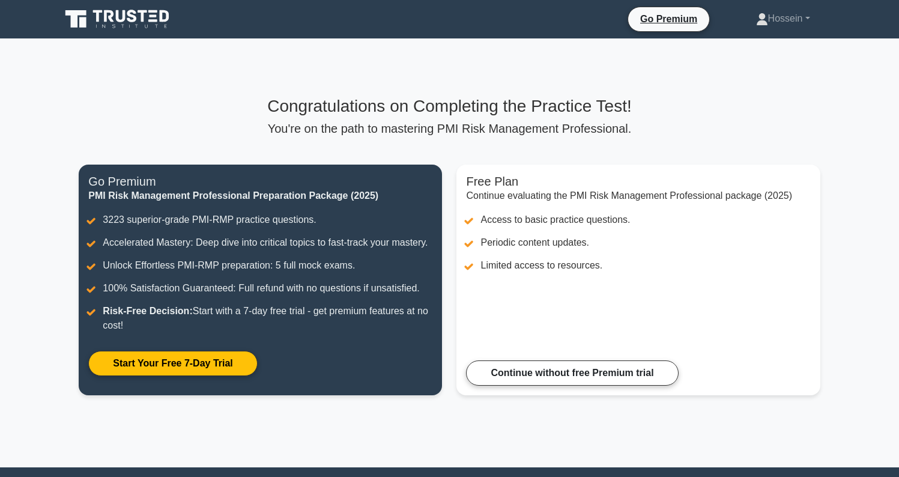
scroll to position [122, 0]
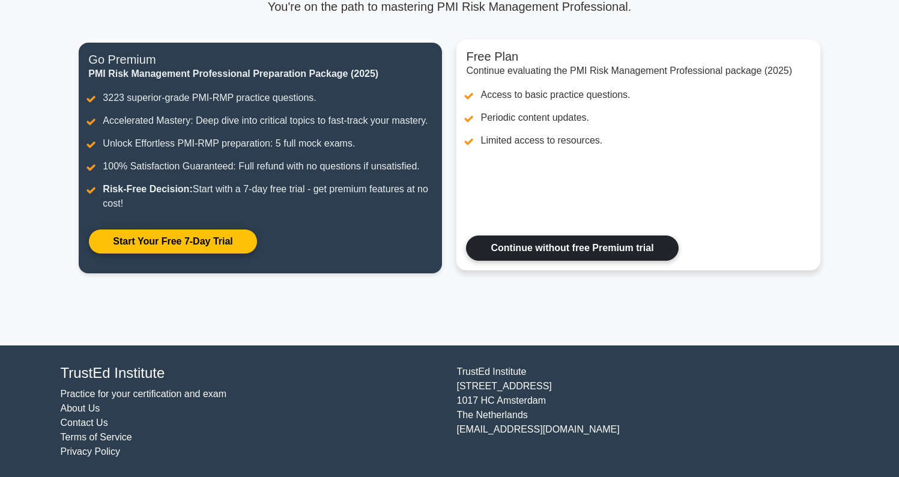
click at [599, 244] on link "Continue without free Premium trial" at bounding box center [572, 247] width 212 height 25
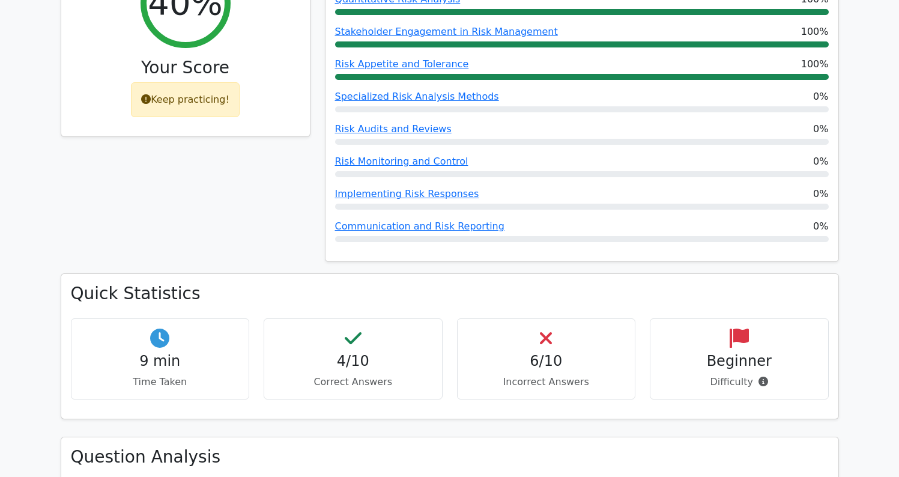
scroll to position [439, 0]
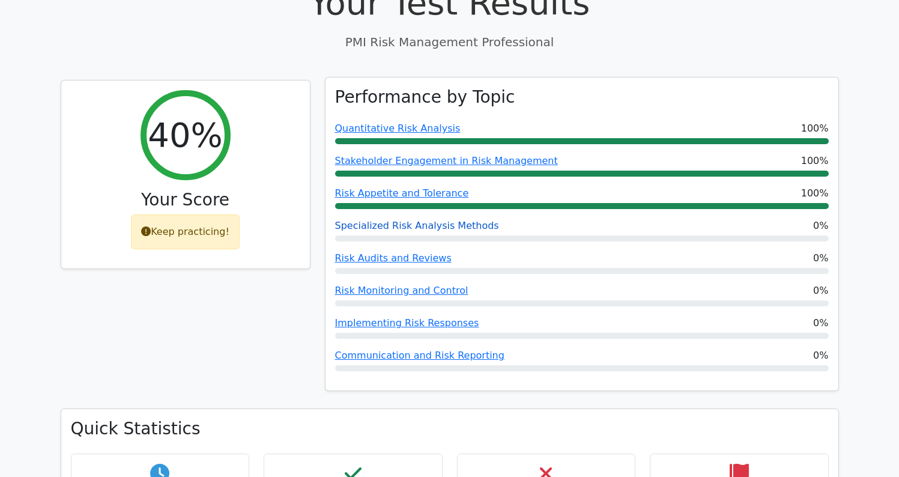
click at [455, 220] on link "Specialized Risk Analysis Methods" at bounding box center [417, 225] width 164 height 11
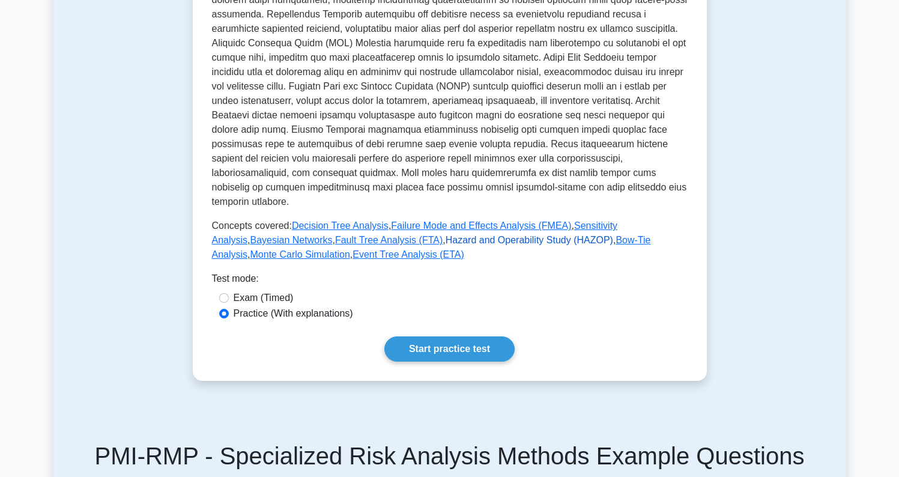
scroll to position [786, 0]
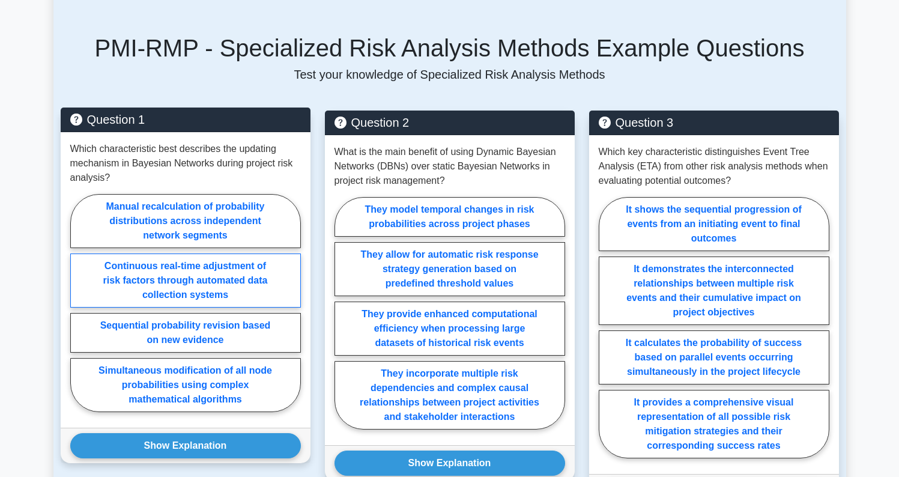
click at [264, 276] on label "Continuous real-time adjustment of risk factors through automated data collecti…" at bounding box center [185, 280] width 231 height 54
click at [78, 303] on input "Continuous real-time adjustment of risk factors through automated data collecti…" at bounding box center [74, 307] width 8 height 8
radio input "true"
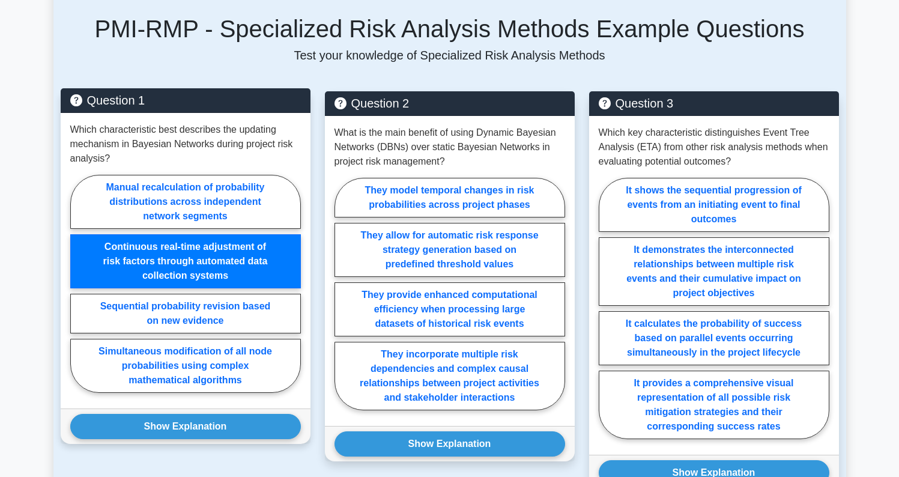
scroll to position [855, 0]
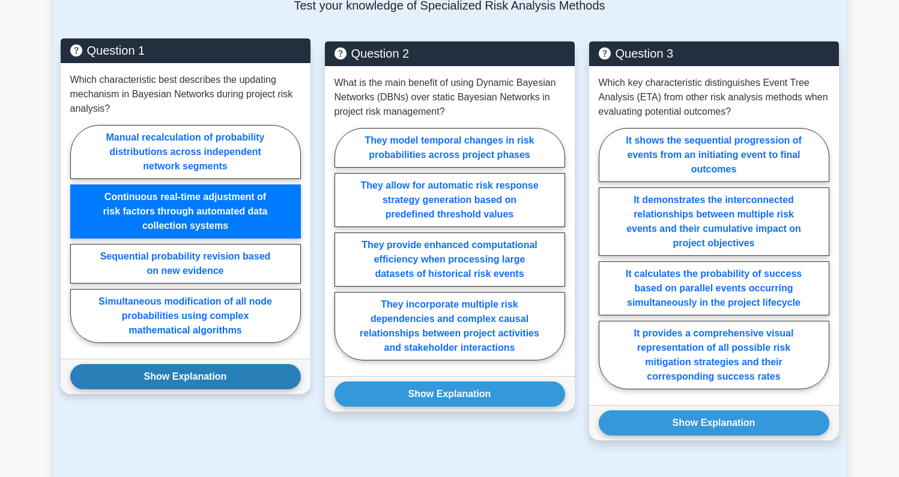
click at [247, 364] on button "Show Explanation" at bounding box center [185, 376] width 231 height 25
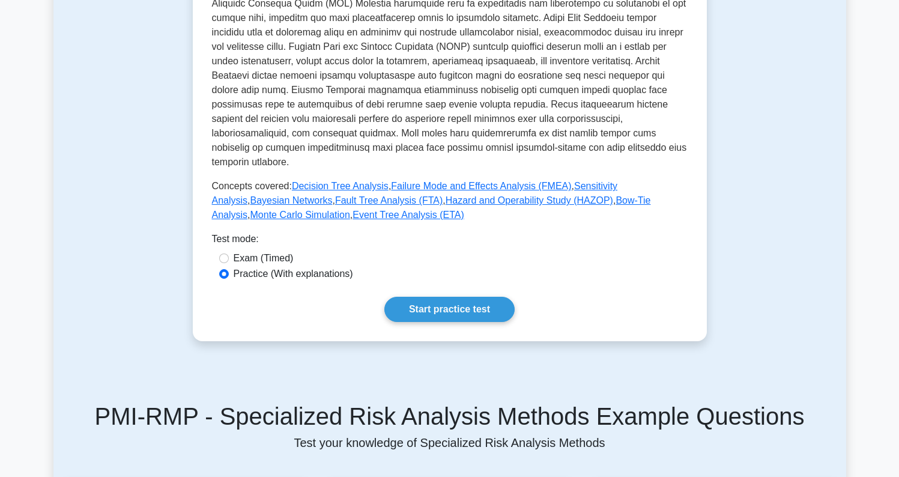
scroll to position [0, 0]
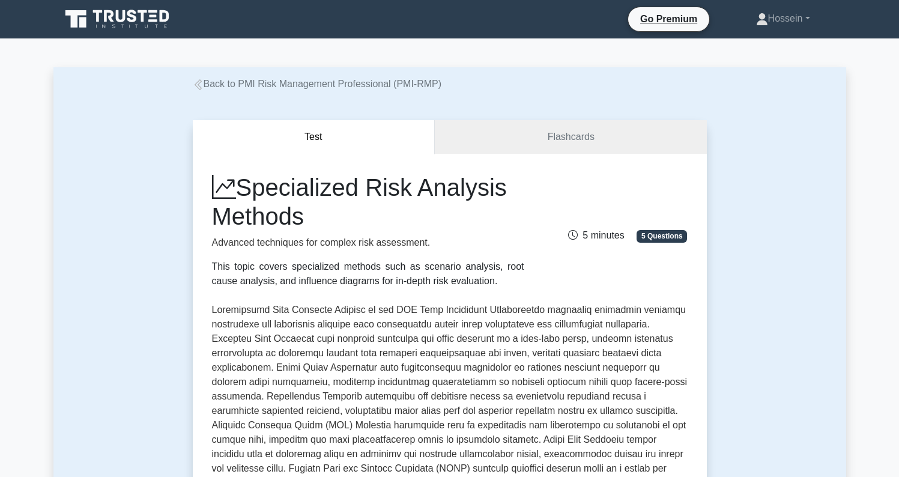
click at [118, 22] on icon at bounding box center [121, 16] width 10 height 12
